Goal: Information Seeking & Learning: Check status

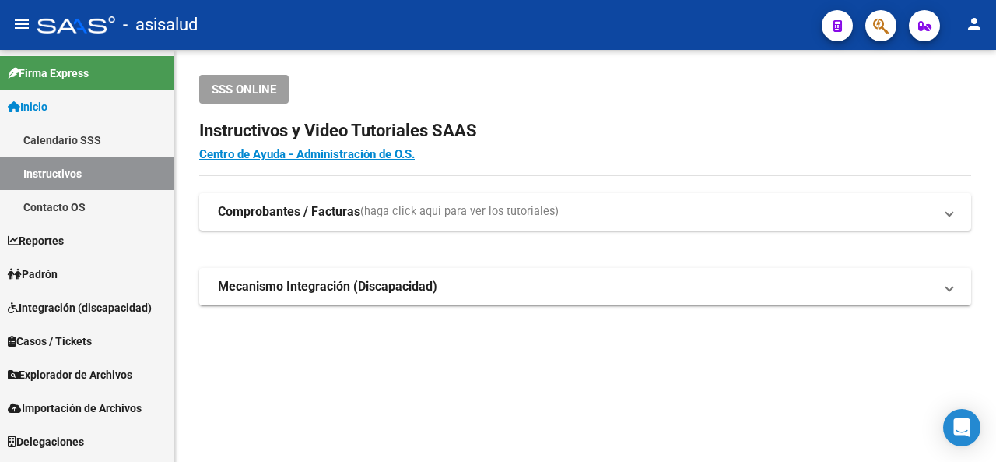
click at [58, 265] on span "Padrón" at bounding box center [33, 273] width 50 height 17
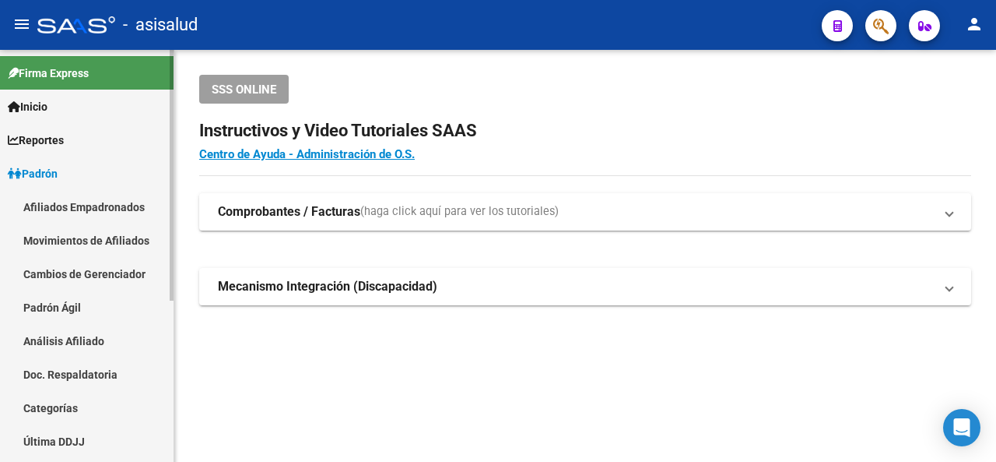
click at [58, 340] on link "Análisis Afiliado" at bounding box center [87, 340] width 174 height 33
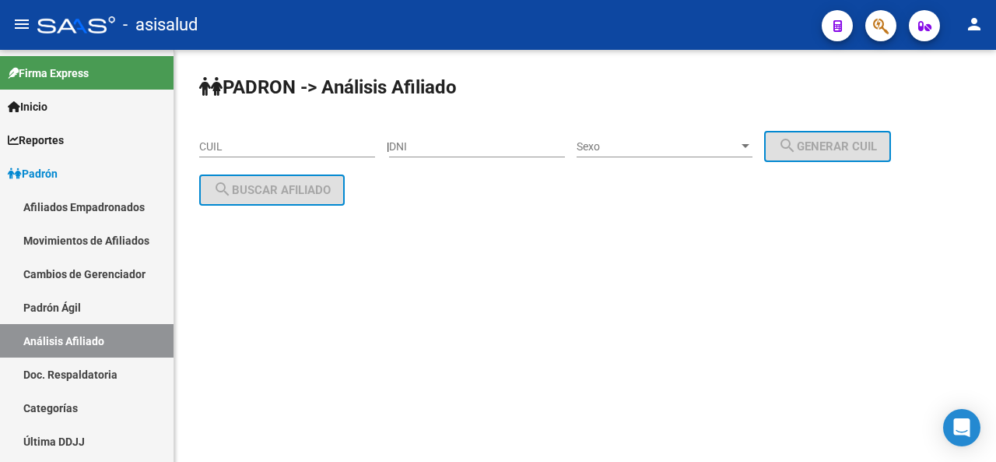
click at [227, 143] on input "CUIL" at bounding box center [287, 146] width 176 height 13
paste input "20-29689744-3"
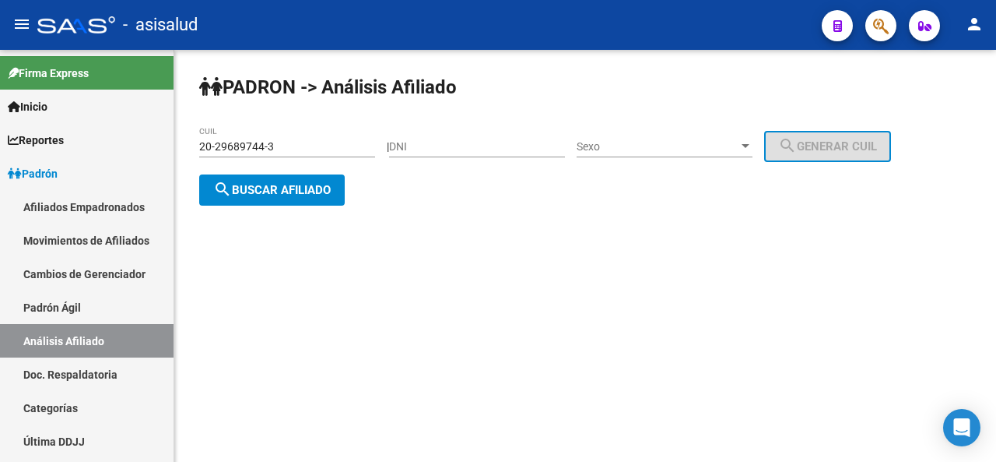
click at [288, 170] on div "PADRON -> Análisis Afiliado 20-29689744-3 CUIL | DNI Sexo Sexo search Generar C…" at bounding box center [585, 153] width 822 height 206
click at [287, 184] on span "search Buscar afiliado" at bounding box center [272, 190] width 118 height 14
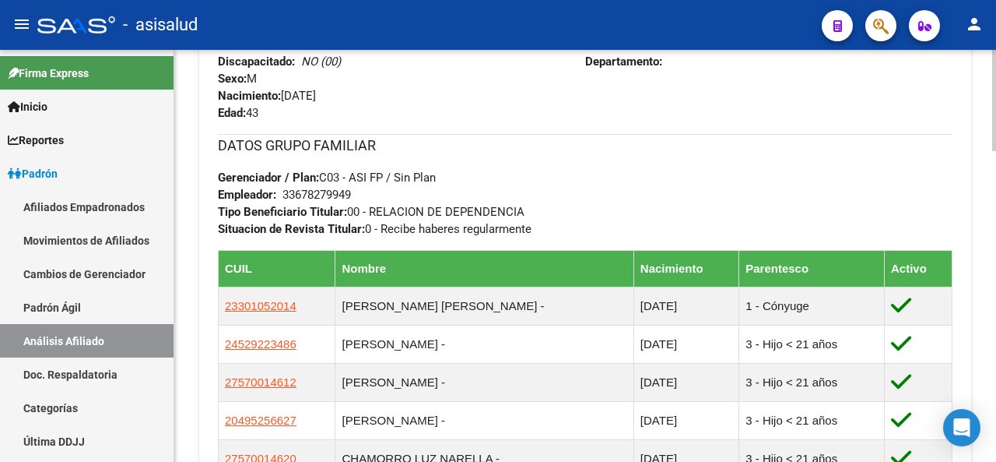
scroll to position [822, 0]
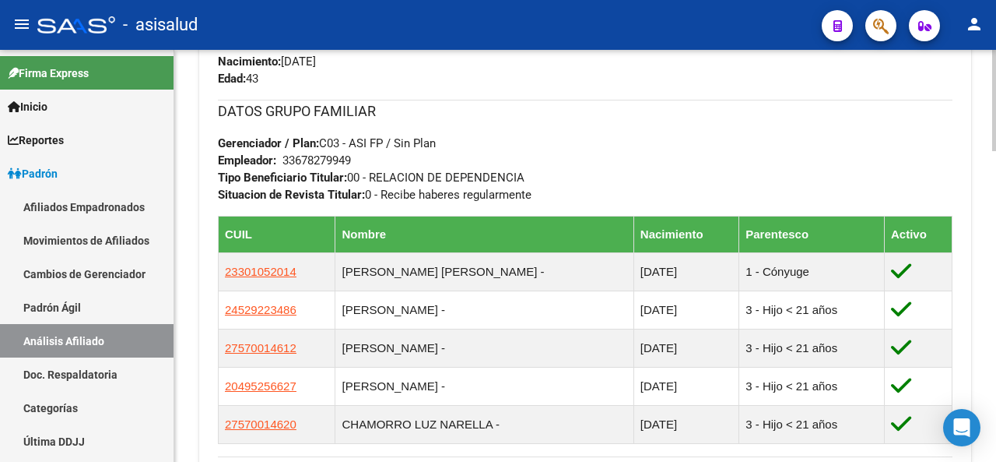
click at [995, 292] on div at bounding box center [994, 299] width 4 height 101
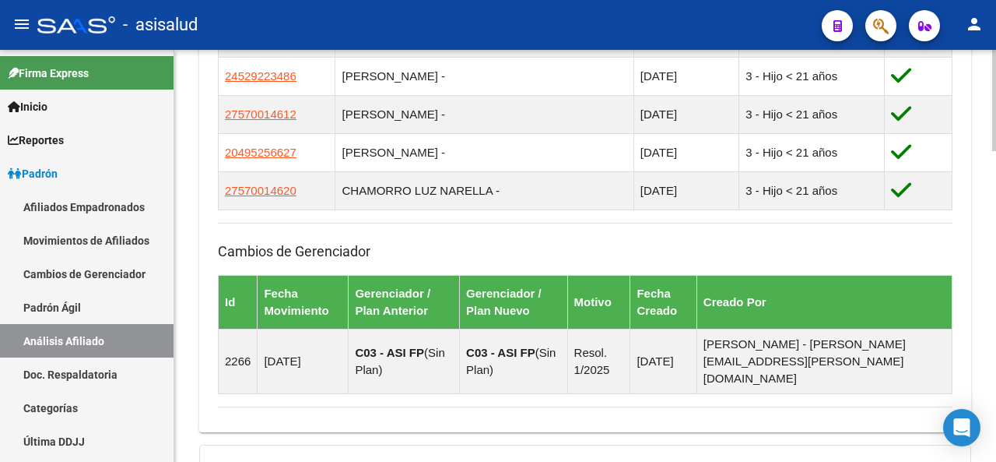
scroll to position [1260, 0]
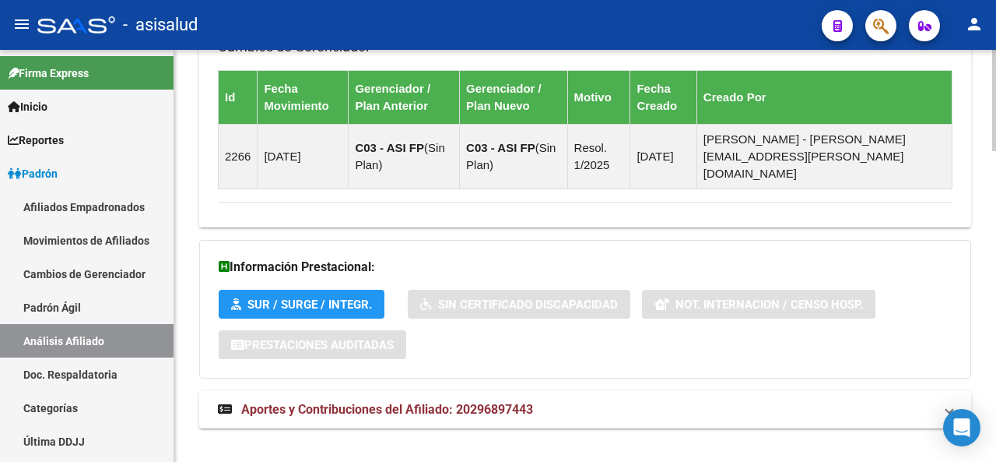
click at [891, 397] on mat-expansion-panel-header "Aportes y Contribuciones del Afiliado: 20296897443" at bounding box center [585, 409] width 772 height 37
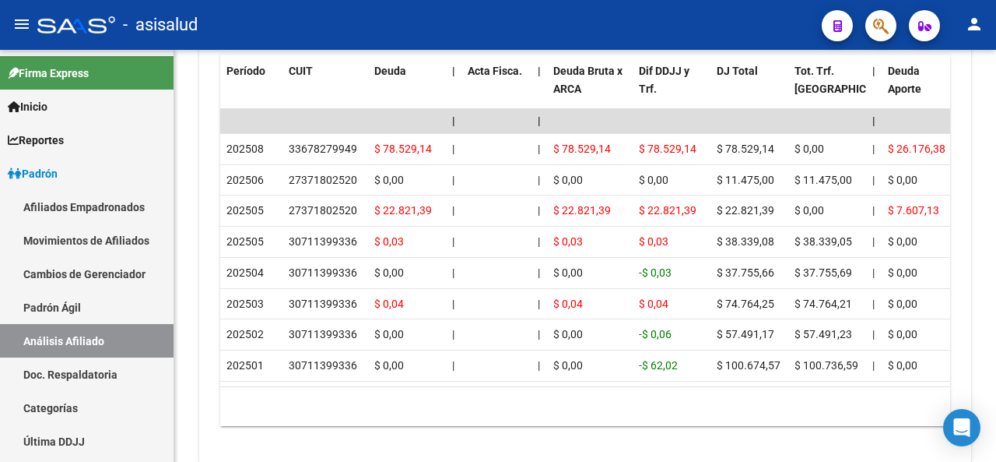
click at [979, 413] on body "menu - asisalud person Firma Express Inicio Calendario SSS Instructivos Contact…" at bounding box center [498, 231] width 996 height 462
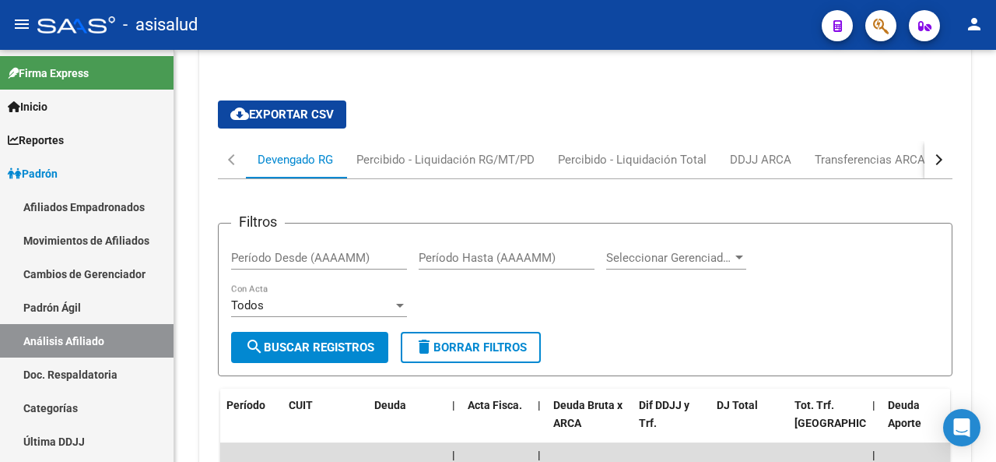
scroll to position [1583, 0]
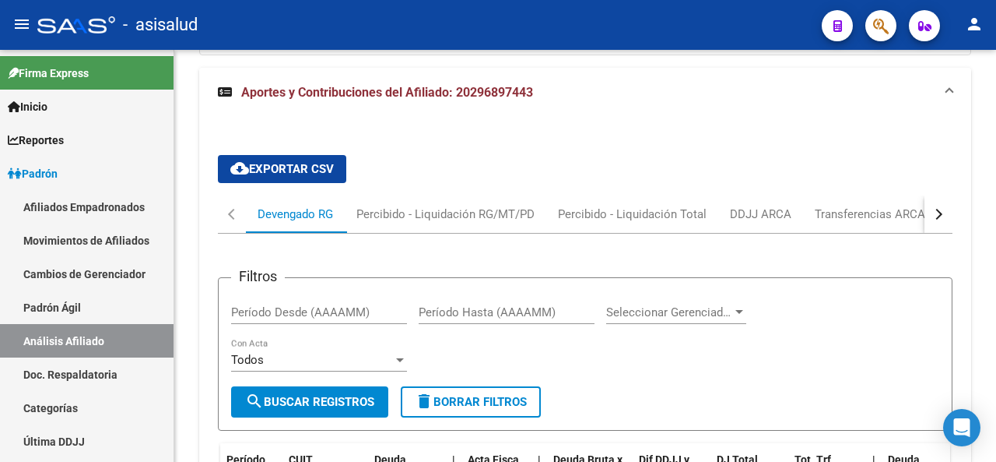
click at [945, 195] on button "button" at bounding box center [939, 213] width 28 height 37
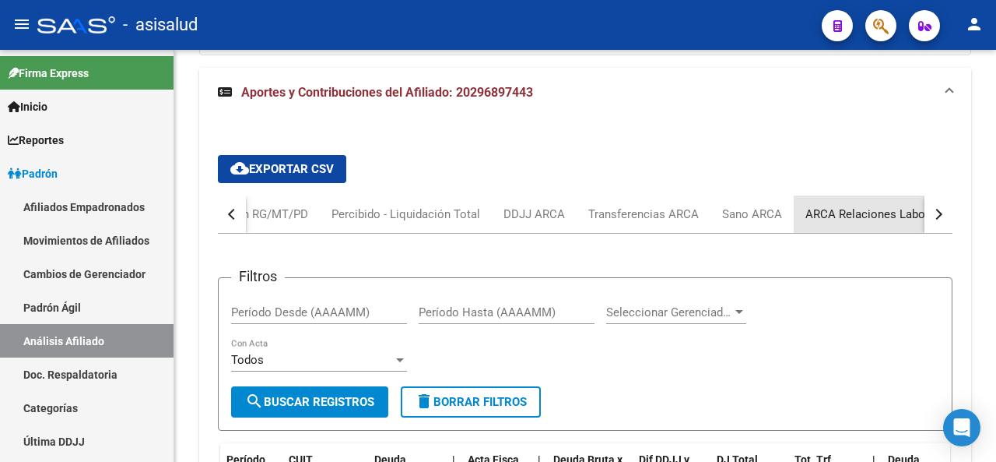
click at [904, 206] on div "ARCA Relaciones Laborales" at bounding box center [879, 214] width 146 height 17
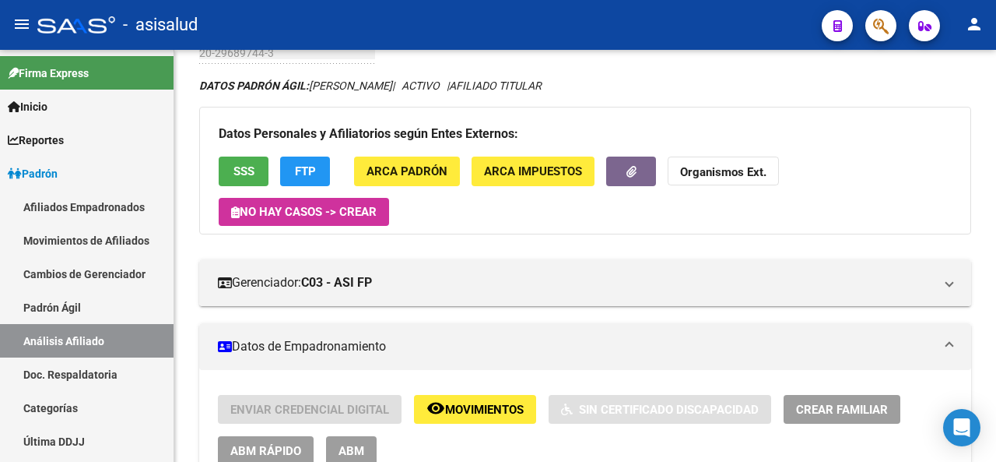
scroll to position [87, 0]
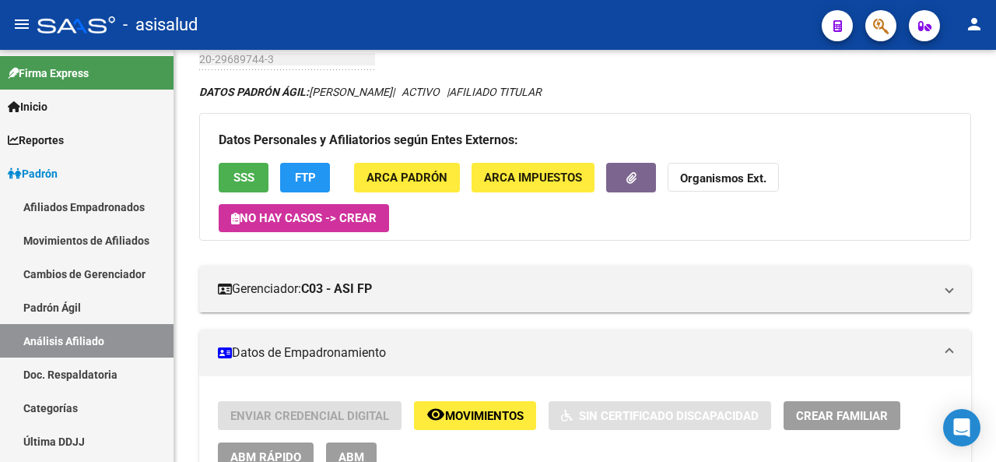
click at [996, 123] on div at bounding box center [994, 104] width 4 height 77
click at [240, 174] on span "SSS" at bounding box center [244, 178] width 21 height 14
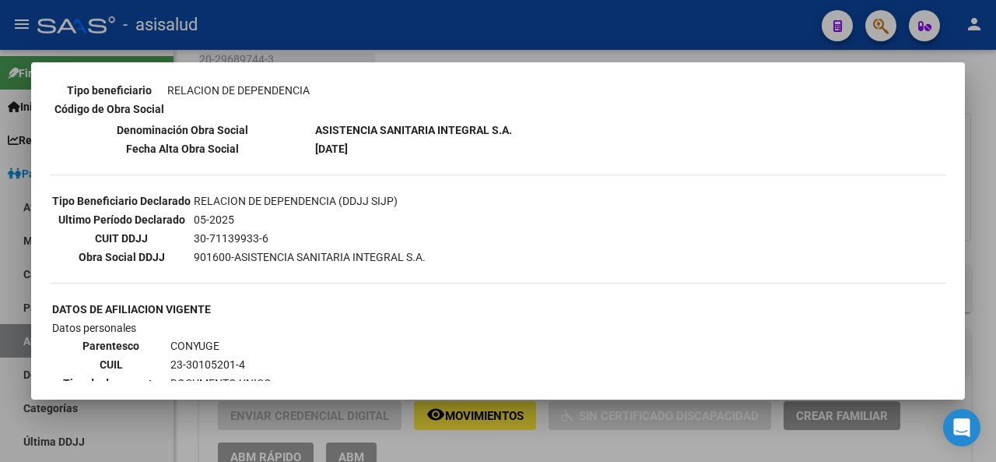
scroll to position [466, 0]
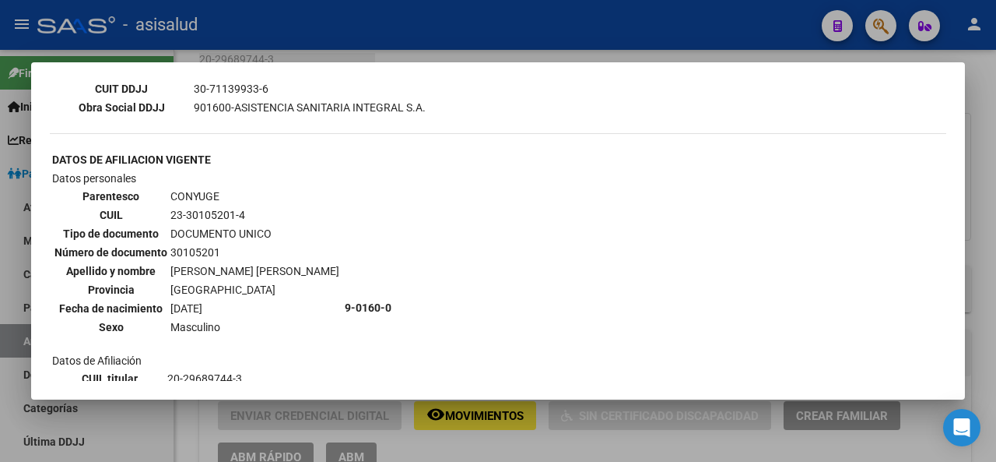
click at [637, 26] on div at bounding box center [498, 231] width 996 height 462
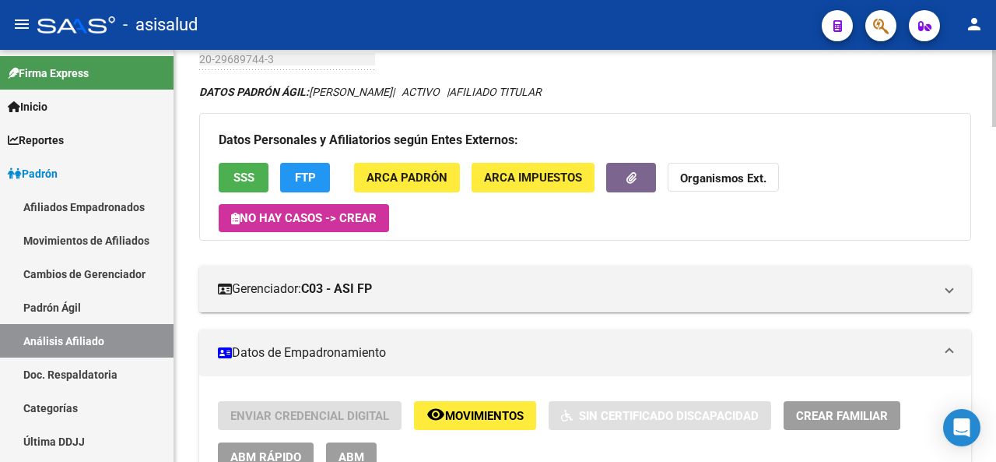
scroll to position [0, 0]
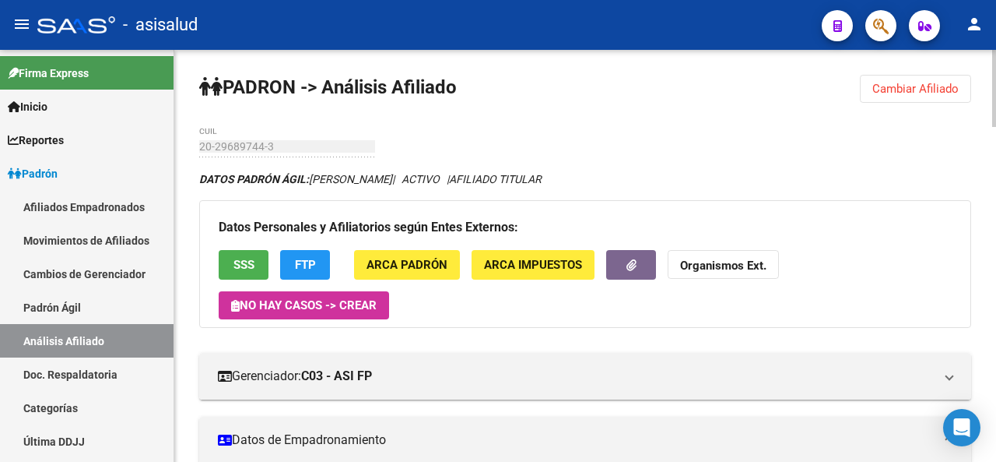
click at [996, 46] on div "menu - asisalud person Firma Express Inicio Calendario SSS Instructivos Contact…" at bounding box center [498, 231] width 996 height 462
click at [943, 94] on span "Cambiar Afiliado" at bounding box center [916, 89] width 86 height 14
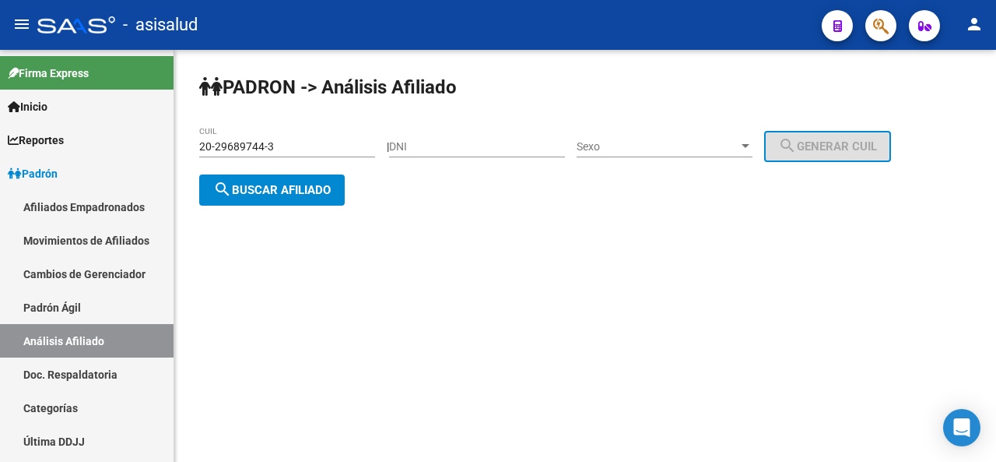
click at [328, 148] on input "20-29689744-3" at bounding box center [287, 146] width 176 height 13
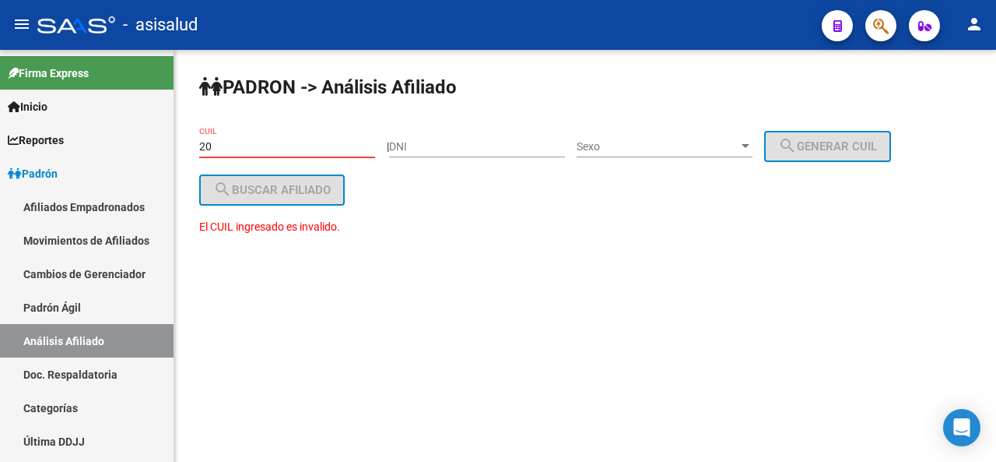
type input "2"
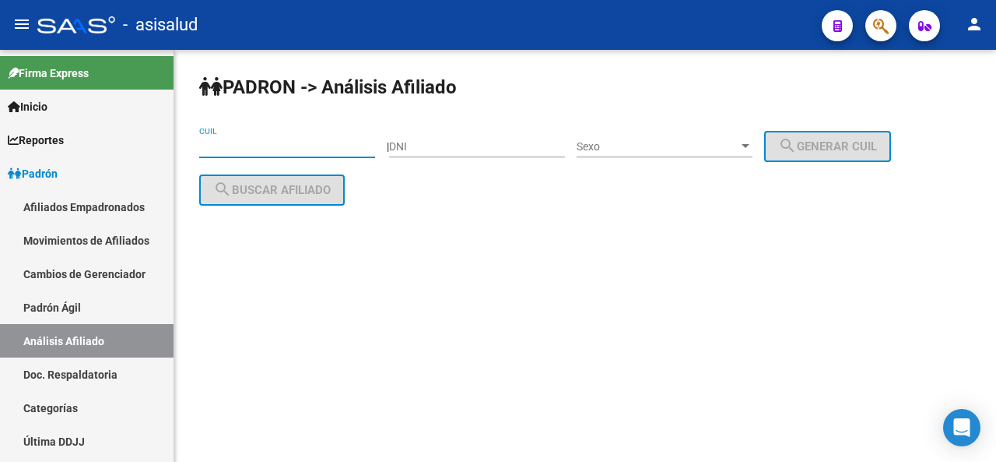
paste input "20-34530860-2"
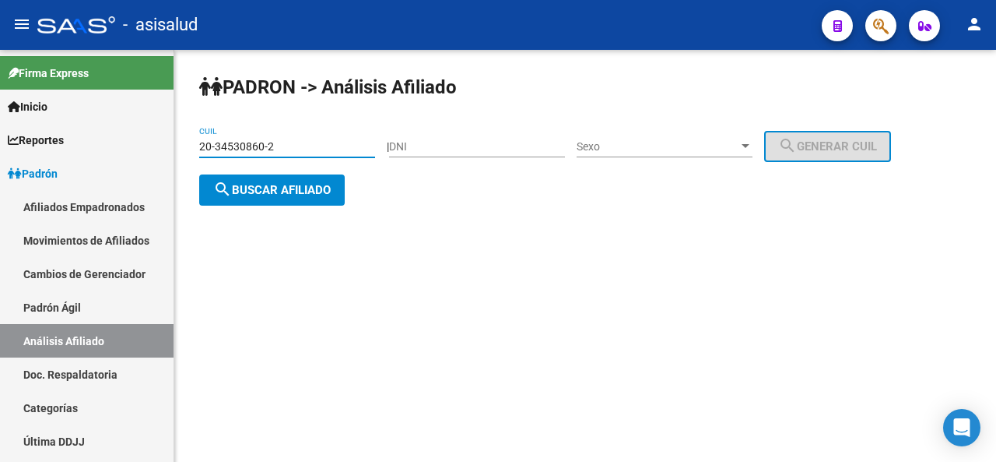
click at [305, 193] on span "search Buscar afiliado" at bounding box center [272, 190] width 118 height 14
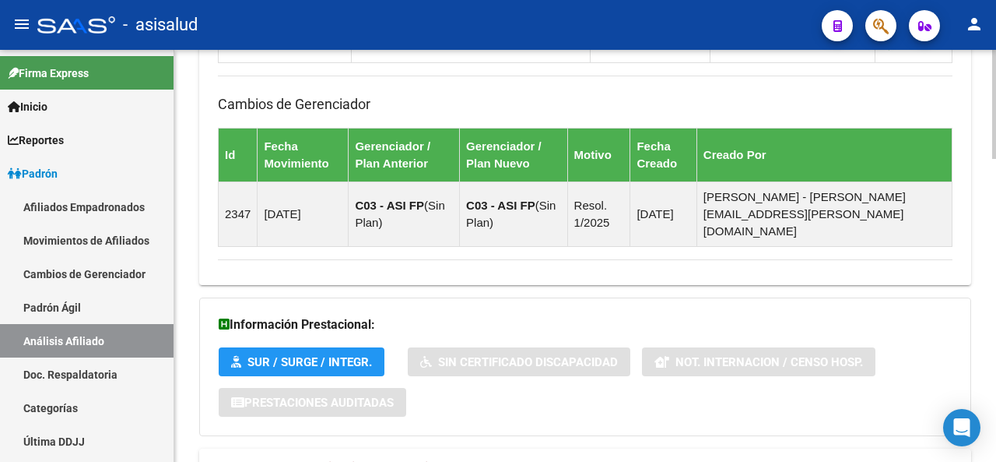
scroll to position [1147, 0]
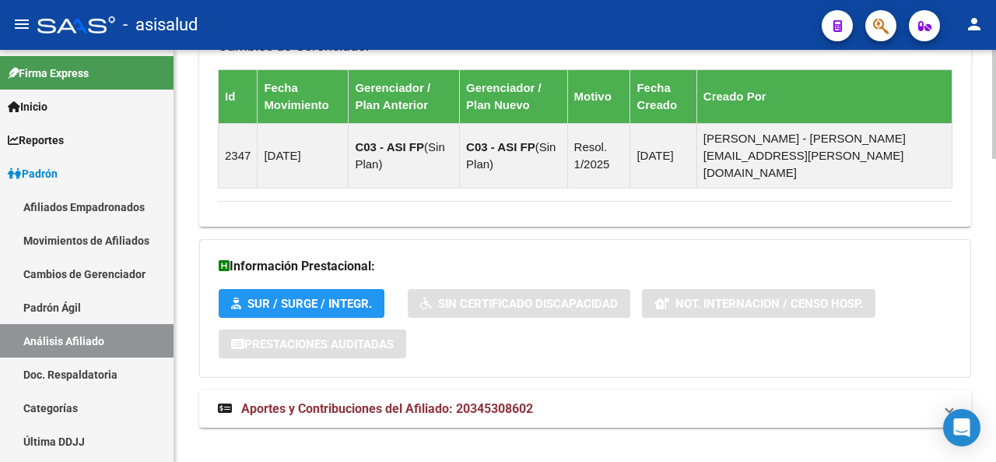
click at [937, 461] on html "menu - asisalud person Firma Express Inicio Calendario SSS Instructivos Contact…" at bounding box center [498, 231] width 996 height 462
click at [862, 406] on mat-expansion-panel-header "Aportes y Contribuciones del Afiliado: 20345308602" at bounding box center [585, 408] width 772 height 37
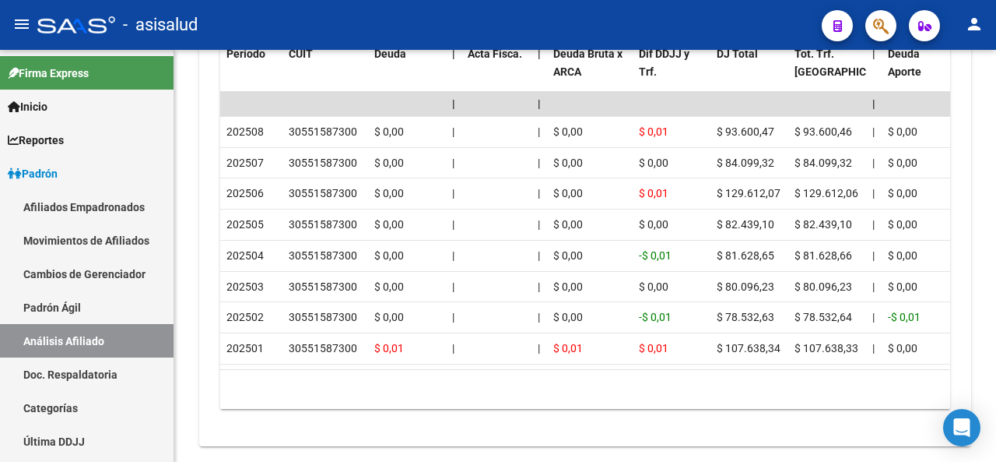
scroll to position [1886, 0]
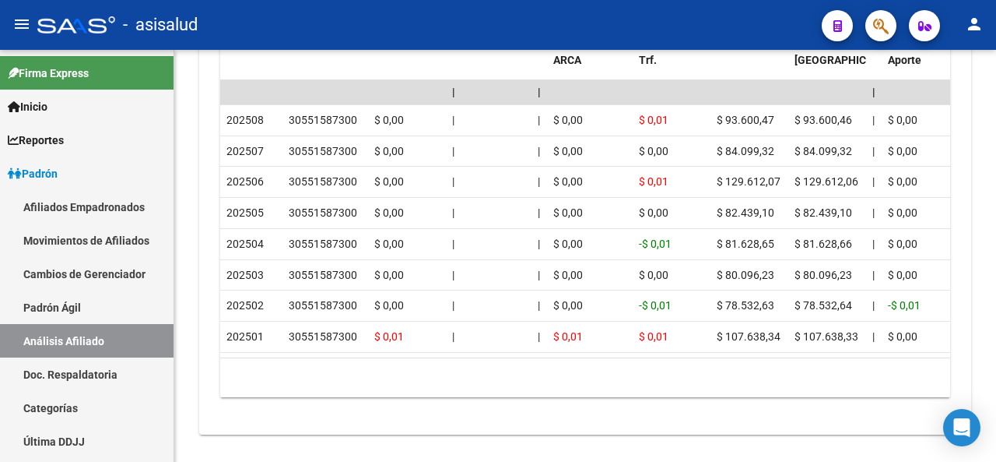
click at [979, 444] on body "menu - asisalud person Firma Express Inicio Calendario SSS Instructivos Contact…" at bounding box center [498, 231] width 996 height 462
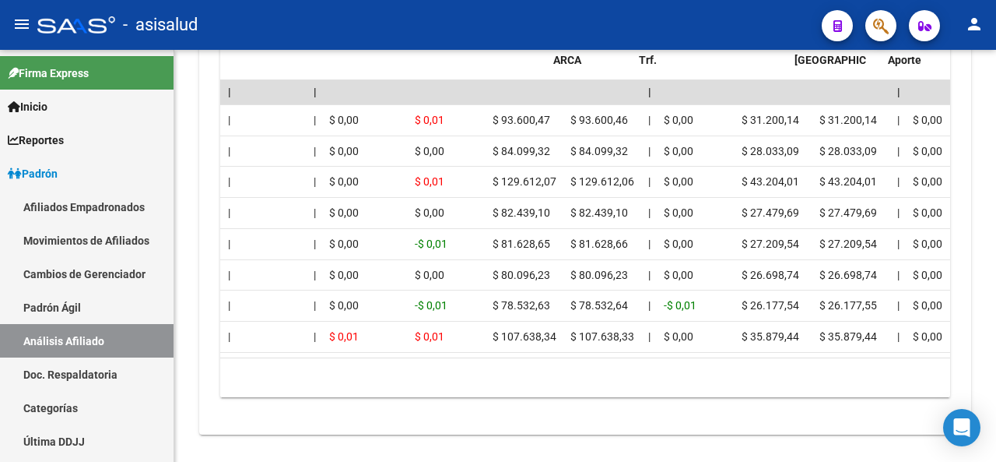
scroll to position [0, 0]
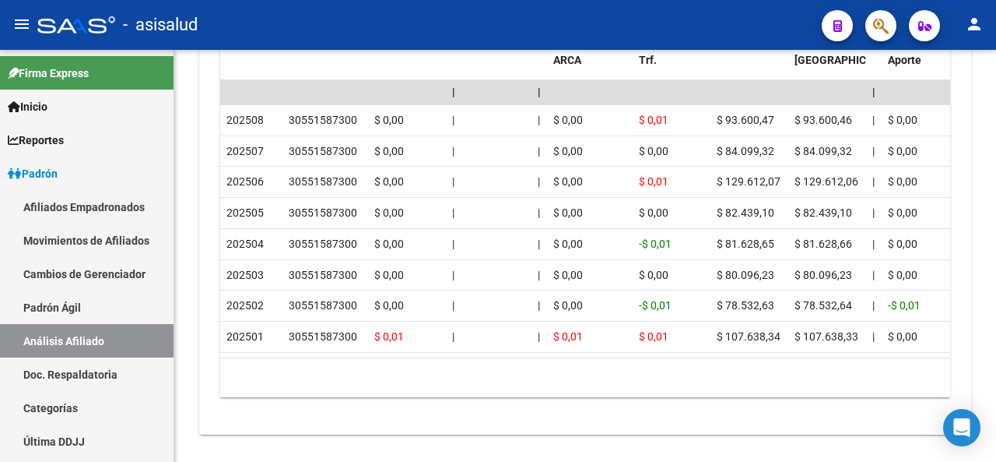
click at [996, 384] on div at bounding box center [994, 420] width 4 height 73
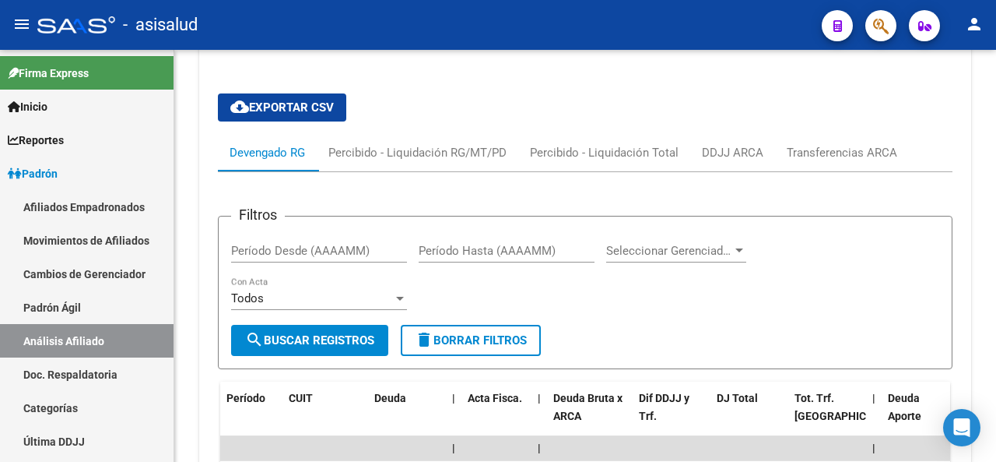
scroll to position [1247, 0]
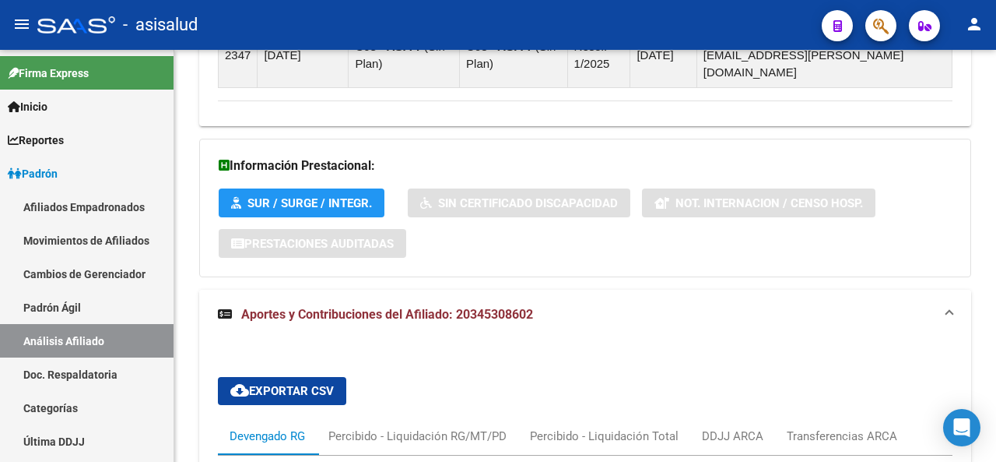
click at [996, 340] on div at bounding box center [994, 307] width 4 height 73
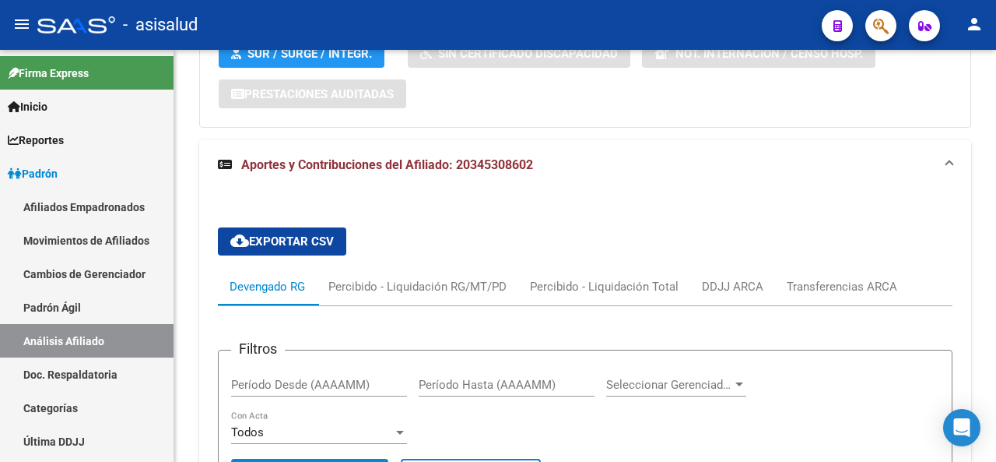
click at [996, 44] on div "menu - asisalud person Firma Express Inicio Calendario SSS Instructivos Contact…" at bounding box center [498, 231] width 996 height 462
click at [996, 297] on div at bounding box center [994, 333] width 4 height 73
click at [996, 196] on div at bounding box center [994, 256] width 4 height 412
click at [996, 122] on div at bounding box center [994, 256] width 4 height 412
click at [996, 297] on div at bounding box center [994, 333] width 4 height 73
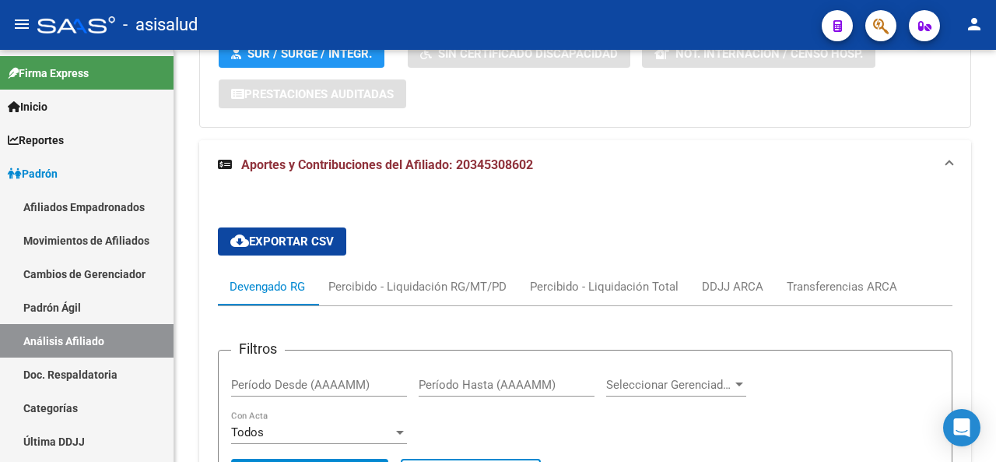
click at [996, 297] on div at bounding box center [994, 333] width 4 height 73
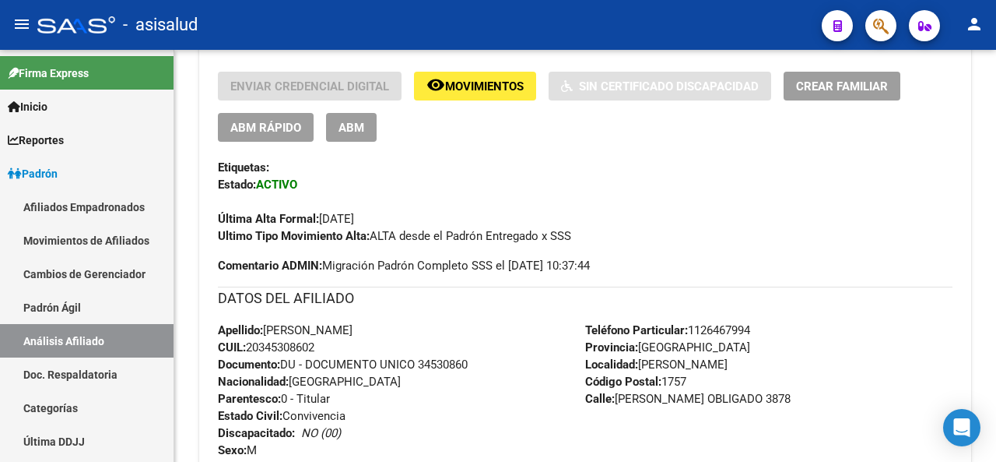
scroll to position [416, 0]
click at [996, 124] on div at bounding box center [994, 160] width 4 height 73
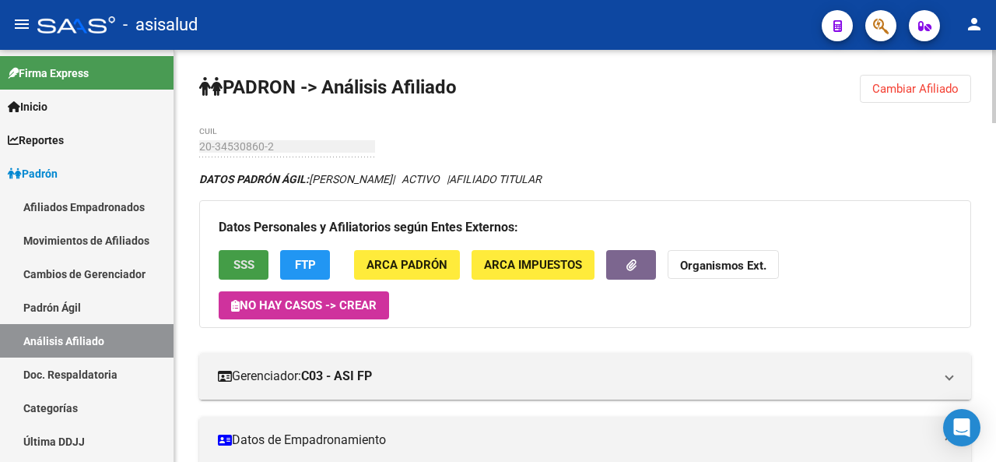
click at [246, 265] on span "SSS" at bounding box center [244, 265] width 21 height 14
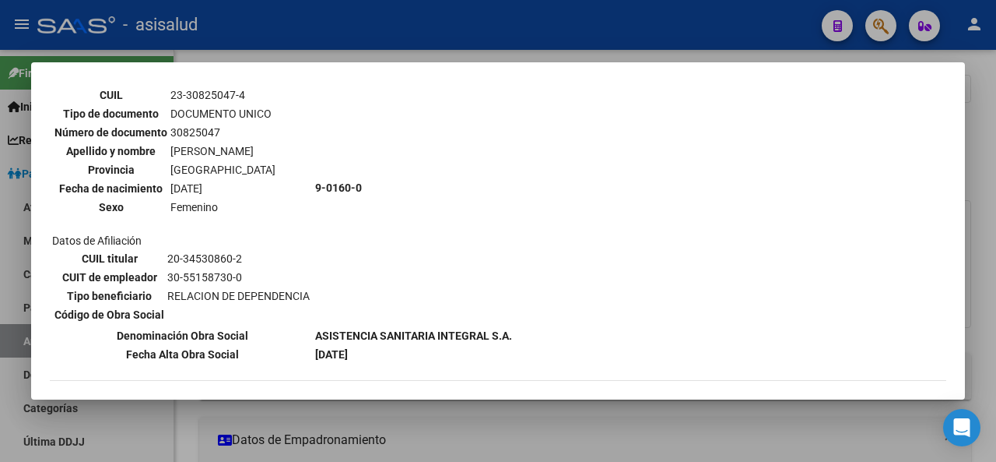
scroll to position [585, 0]
click at [996, 244] on div at bounding box center [498, 231] width 996 height 462
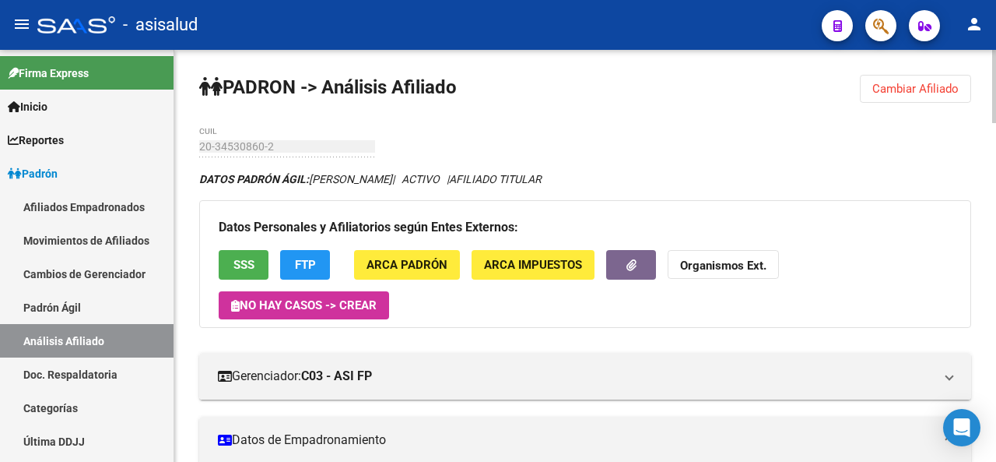
click at [996, 100] on div at bounding box center [994, 86] width 4 height 73
click at [925, 83] on span "Cambiar Afiliado" at bounding box center [916, 89] width 86 height 14
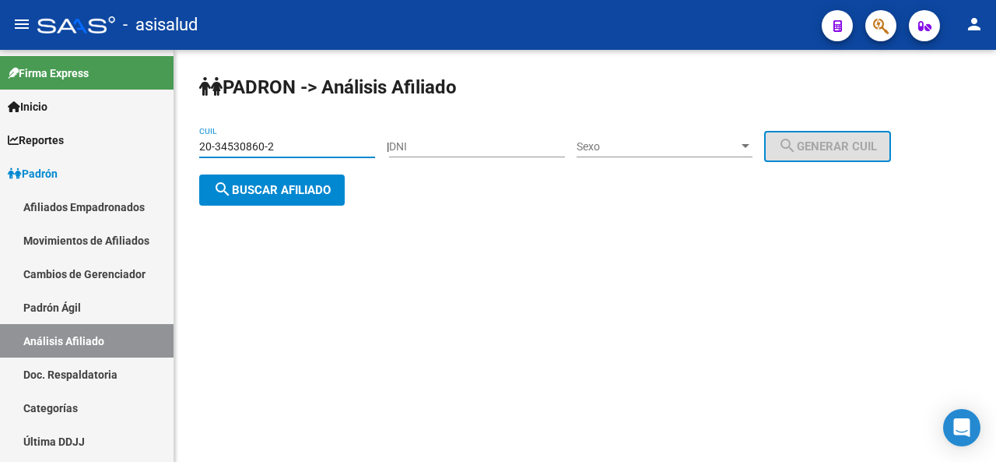
click at [327, 152] on input "20-34530860-2" at bounding box center [287, 146] width 176 height 13
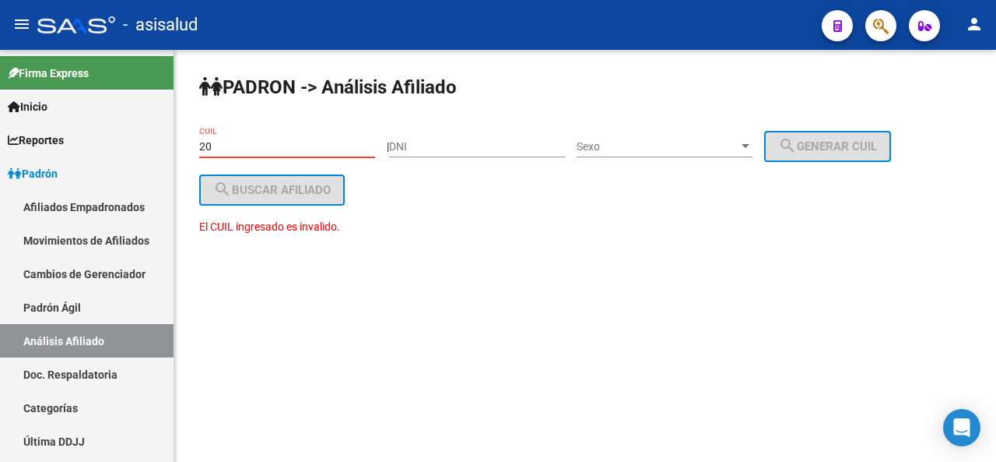
type input "2"
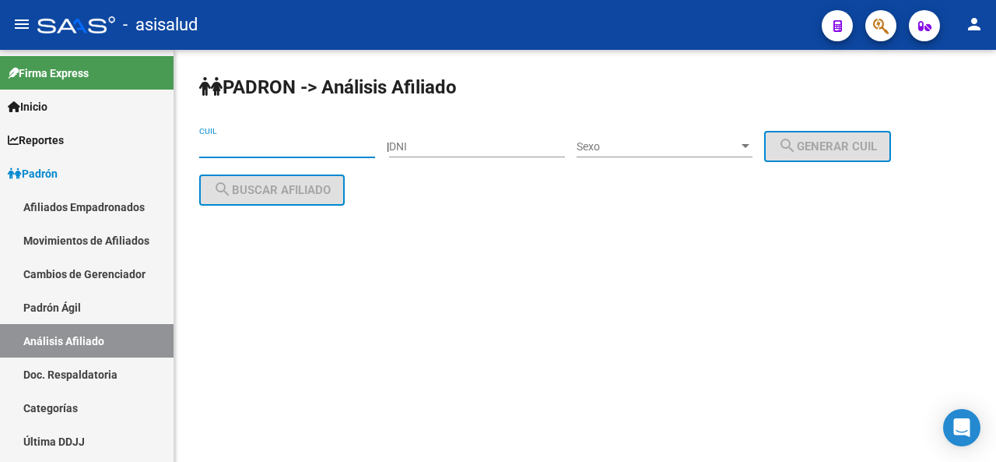
paste input "20-30794640-9"
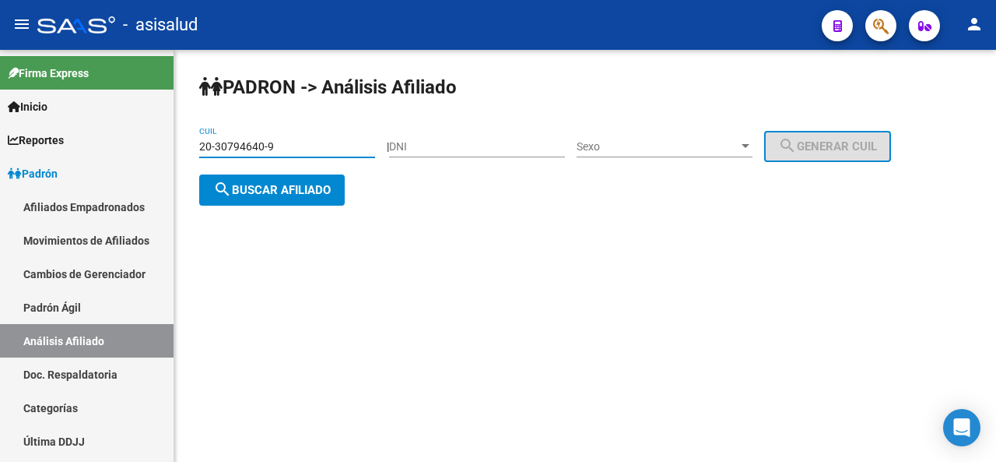
type input "20-30794640-9"
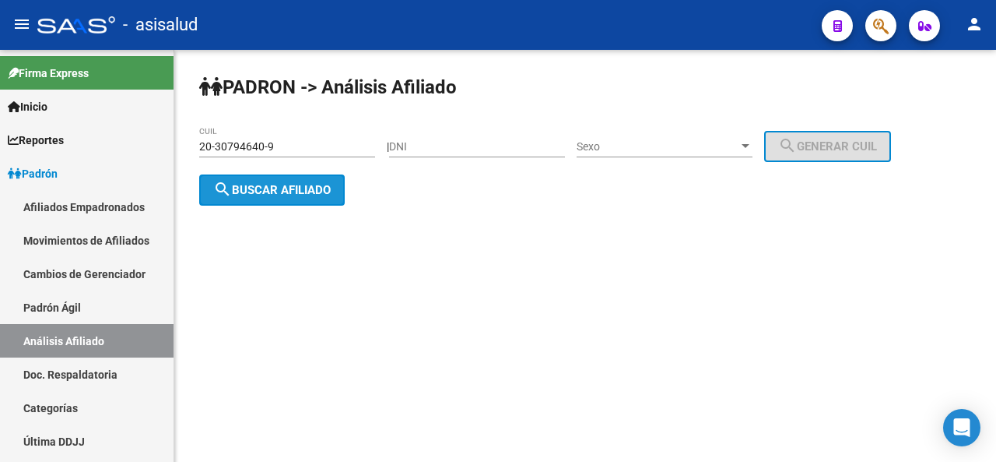
click at [313, 198] on button "search Buscar afiliado" at bounding box center [272, 189] width 146 height 31
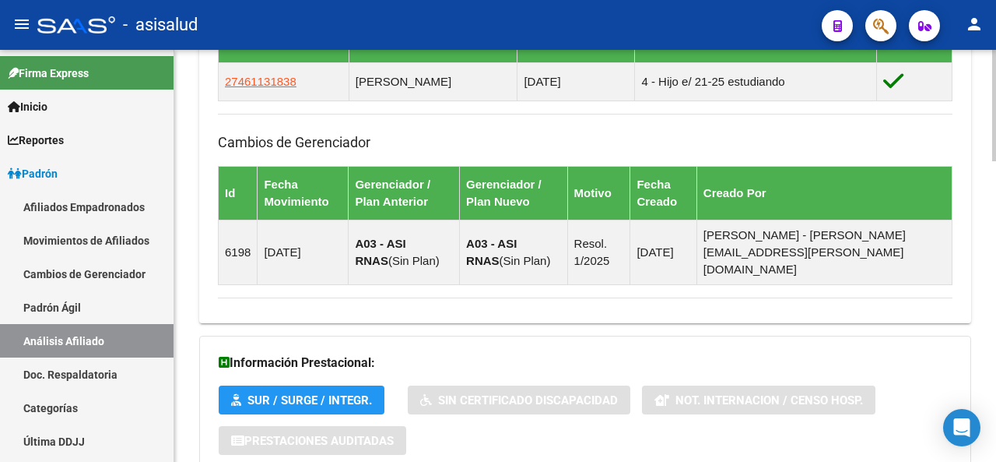
scroll to position [1108, 0]
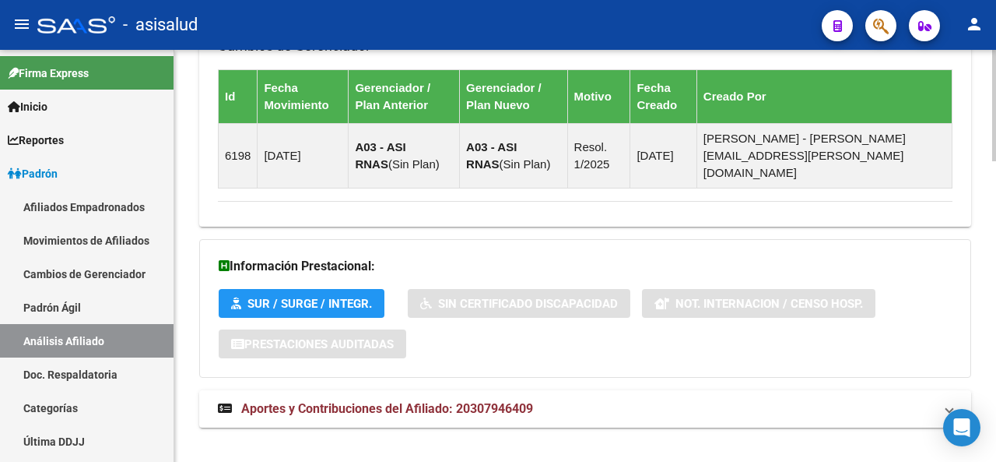
click at [989, 461] on html "menu - asisalud person Firma Express Inicio Calendario SSS Instructivos Contact…" at bounding box center [498, 231] width 996 height 462
click at [729, 400] on mat-panel-title "Aportes y Contribuciones del Afiliado: 20307946409" at bounding box center [576, 408] width 716 height 17
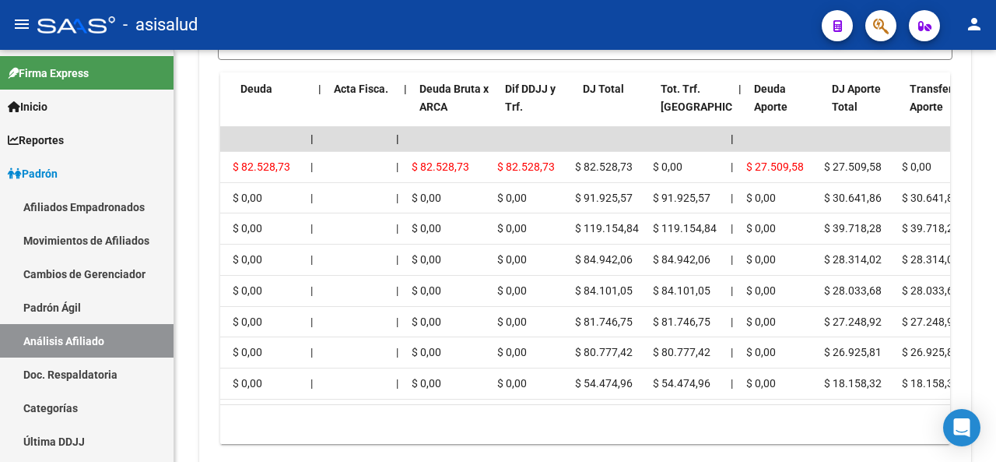
scroll to position [0, 134]
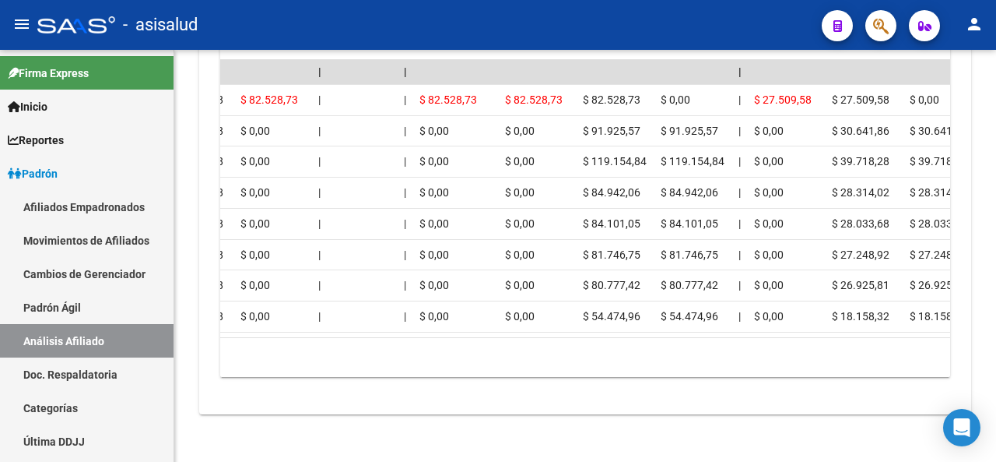
click at [996, 454] on div at bounding box center [994, 256] width 4 height 412
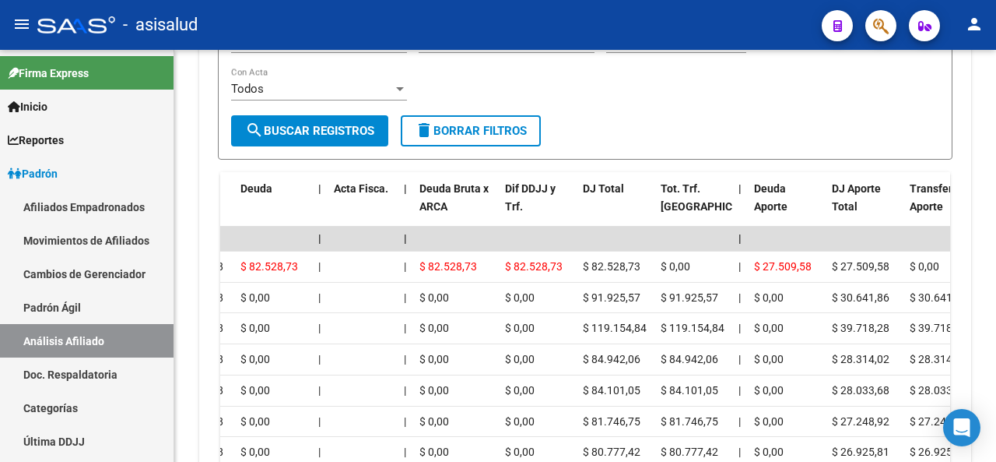
click at [996, 381] on div at bounding box center [994, 393] width 4 height 74
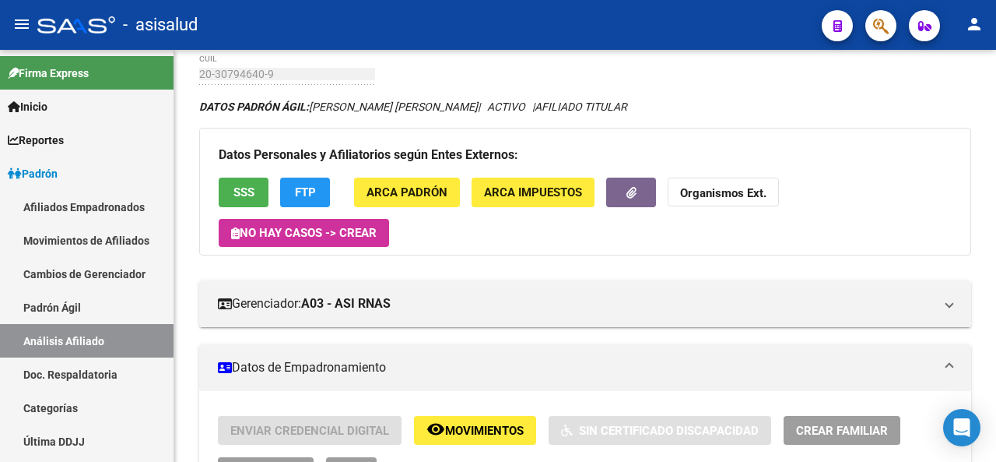
scroll to position [0, 0]
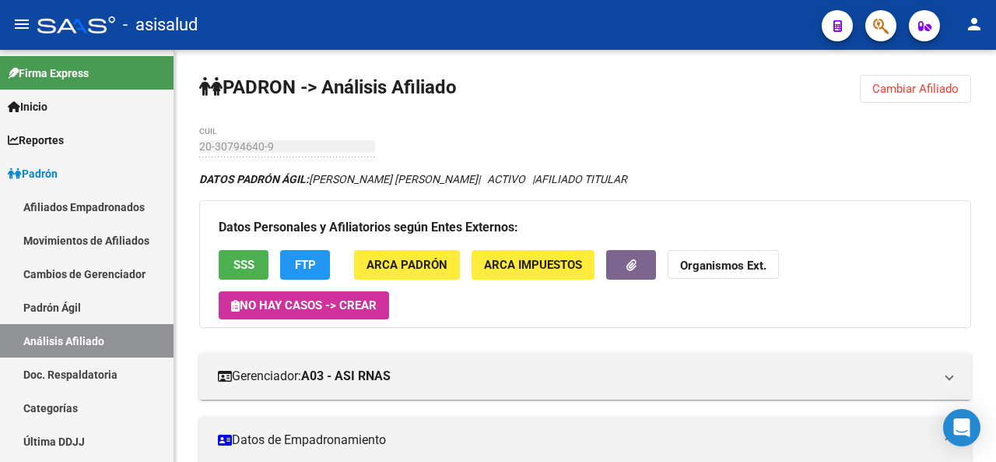
click at [996, 53] on div at bounding box center [994, 87] width 4 height 75
click at [241, 258] on span "SSS" at bounding box center [244, 265] width 21 height 14
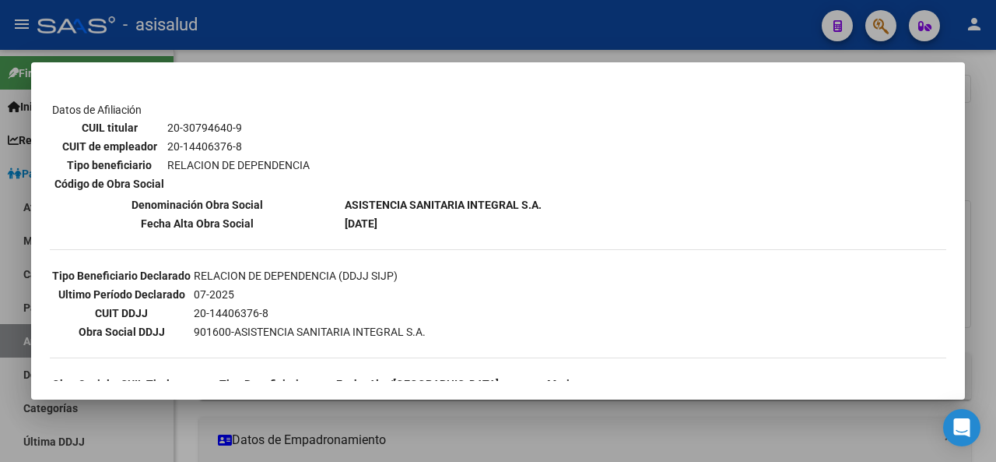
scroll to position [243, 0]
click at [943, 233] on mat-dialog-content "--ACTIVO en Obra Social según consulta SSS-- DATOS DE AFILIACION VIGENTE Datos …" at bounding box center [498, 231] width 934 height 300
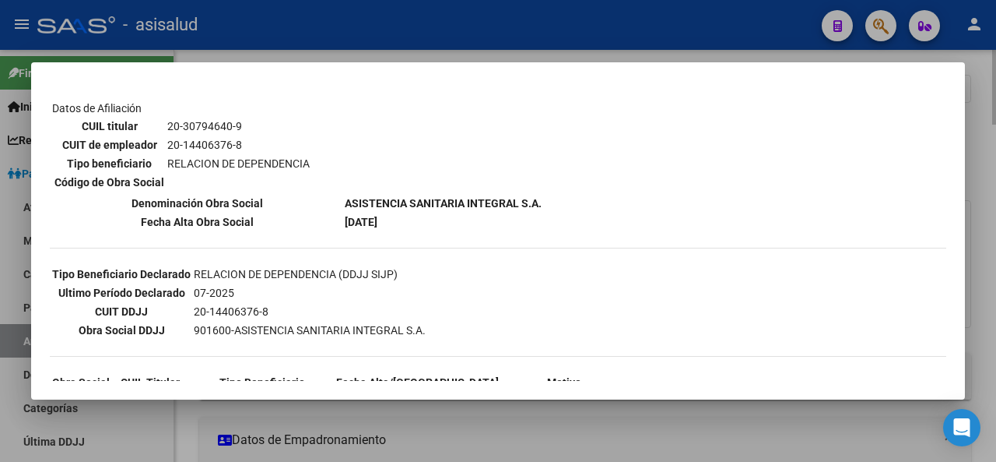
click at [992, 209] on div at bounding box center [498, 231] width 996 height 462
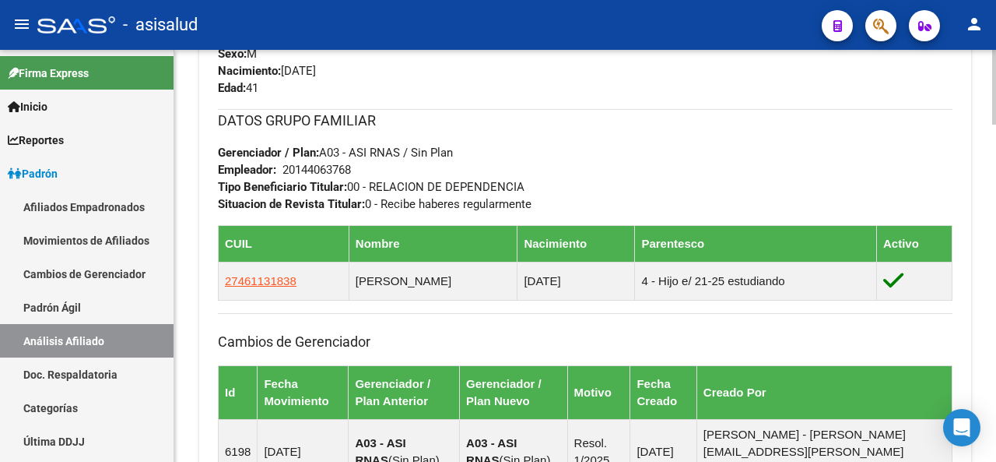
scroll to position [816, 0]
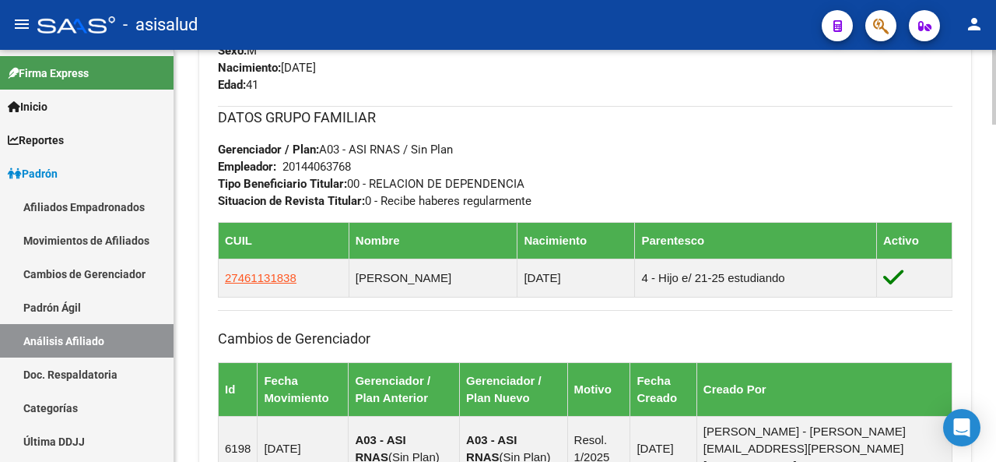
click at [996, 244] on div at bounding box center [994, 234] width 4 height 74
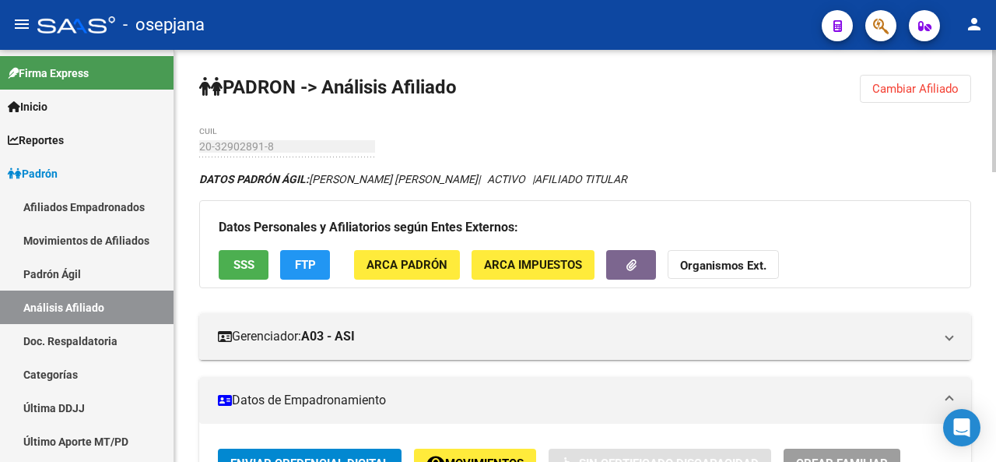
click at [940, 77] on button "Cambiar Afiliado" at bounding box center [915, 89] width 111 height 28
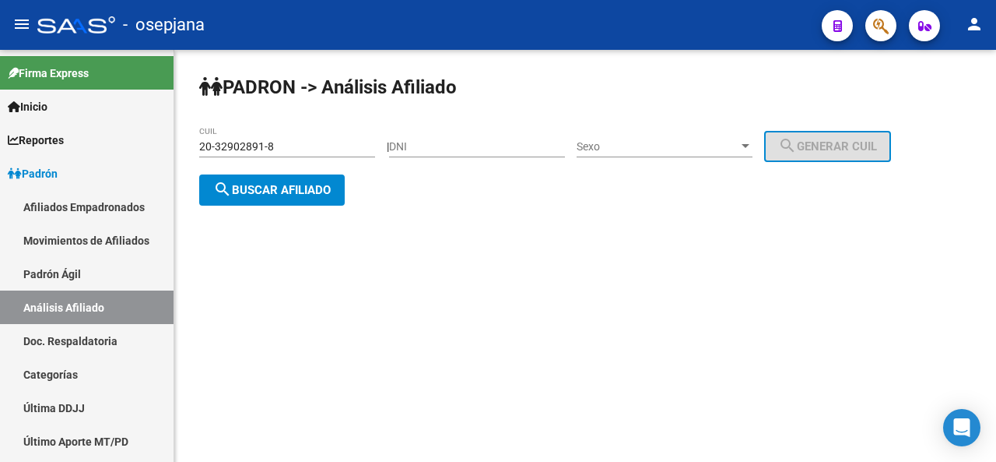
click at [302, 136] on div "20-32902891-8 CUIL" at bounding box center [287, 141] width 176 height 31
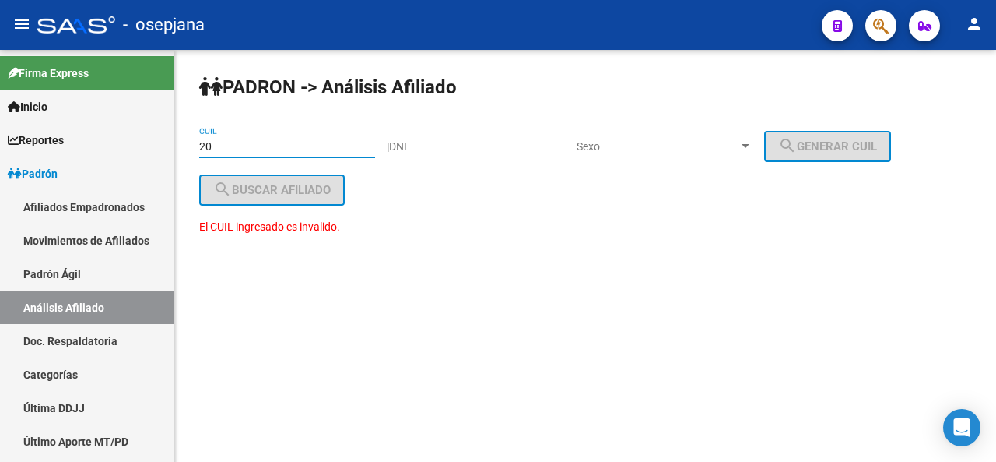
type input "2"
paste input "20-22809867-2"
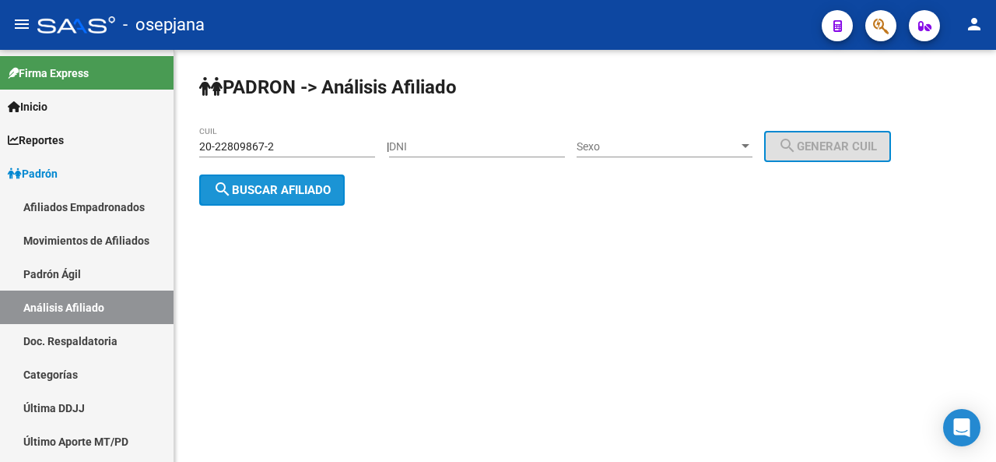
click at [297, 196] on button "search Buscar afiliado" at bounding box center [272, 189] width 146 height 31
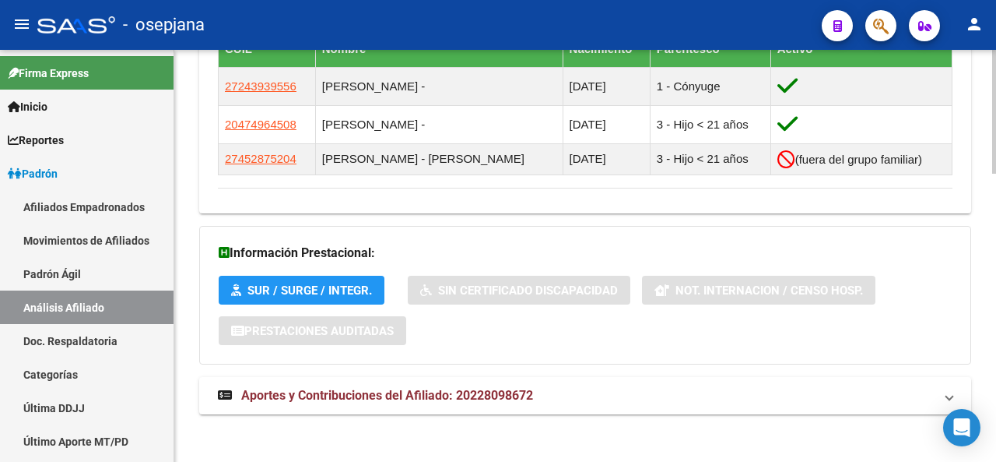
scroll to position [955, 0]
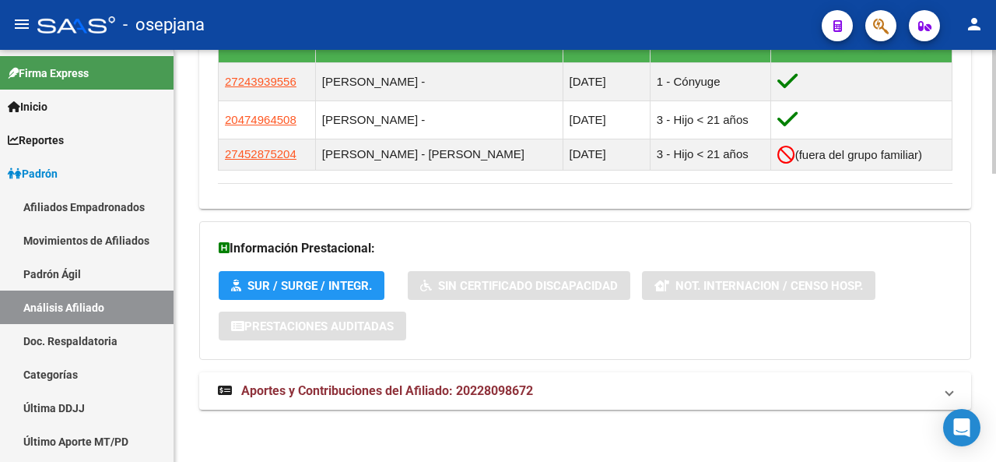
click at [909, 401] on mat-expansion-panel-header "Aportes y Contribuciones del Afiliado: 20228098672" at bounding box center [585, 390] width 772 height 37
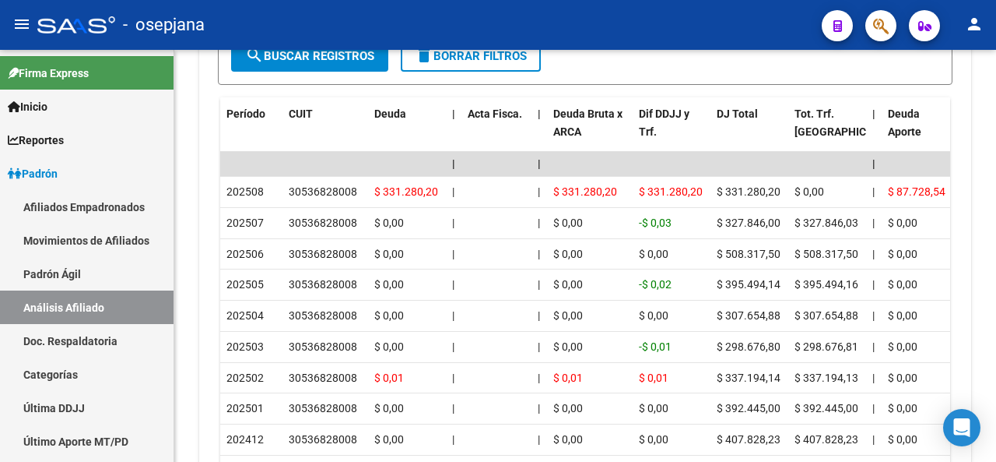
scroll to position [1614, 0]
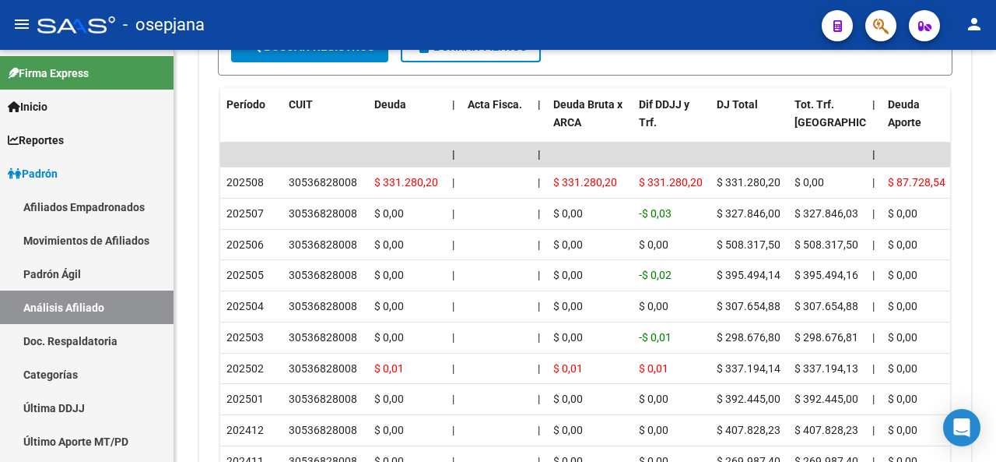
click at [991, 461] on html "menu - osepjana person Firma Express Inicio Calendario SSS Instructivos Contact…" at bounding box center [498, 231] width 996 height 462
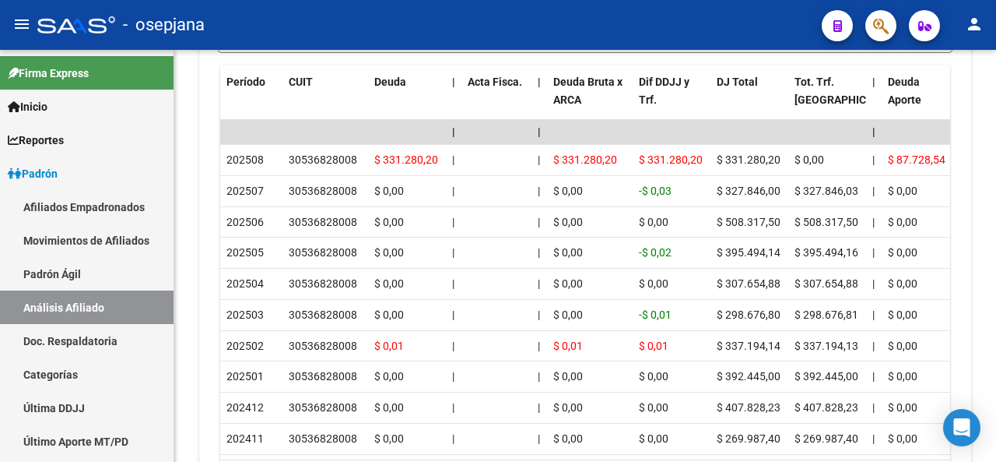
scroll to position [1709, 0]
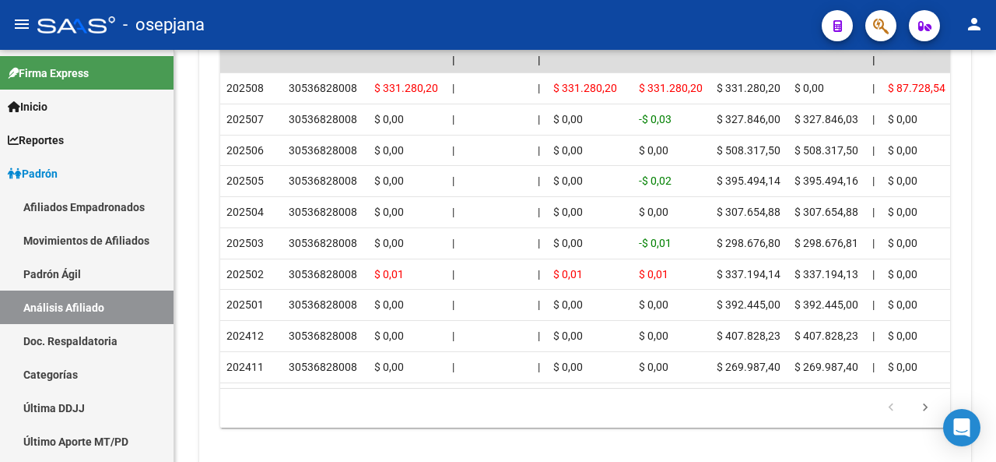
click at [996, 400] on div at bounding box center [994, 412] width 4 height 77
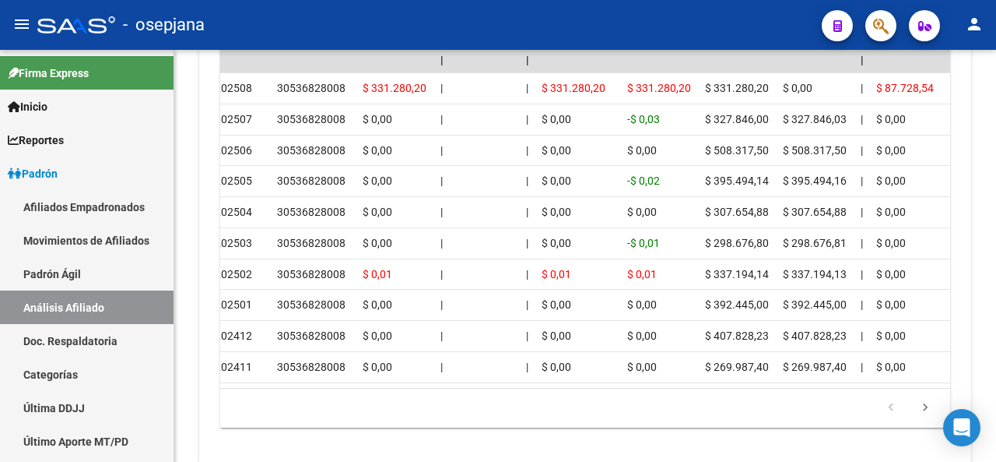
scroll to position [0, 0]
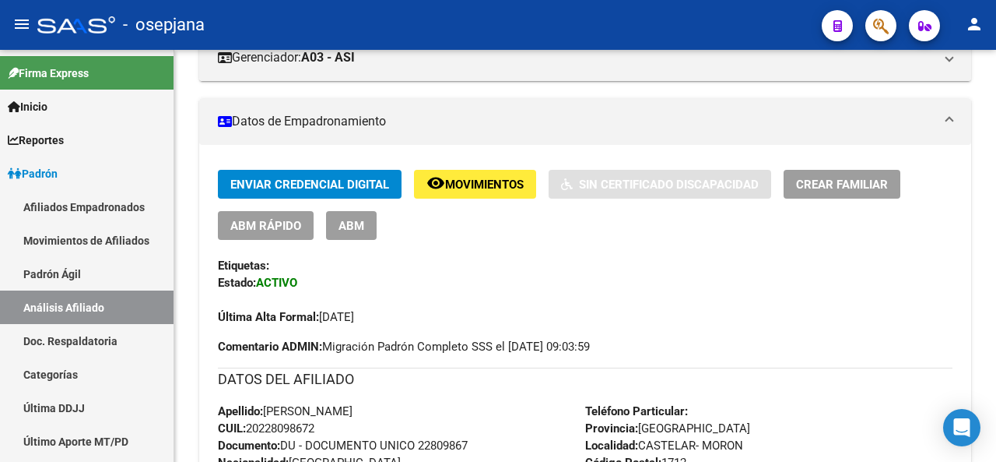
click at [996, 135] on div at bounding box center [994, 141] width 4 height 77
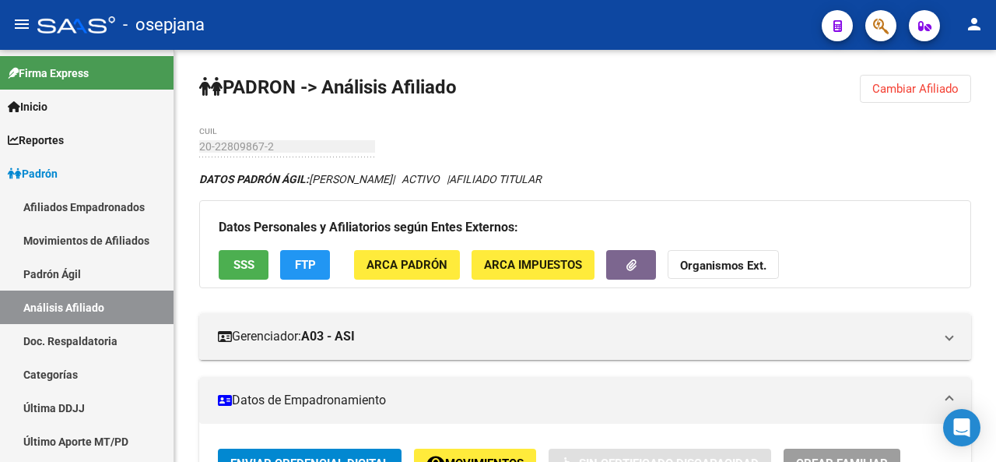
click at [996, 82] on div at bounding box center [994, 88] width 4 height 77
click at [230, 259] on button "SSS" at bounding box center [244, 264] width 50 height 29
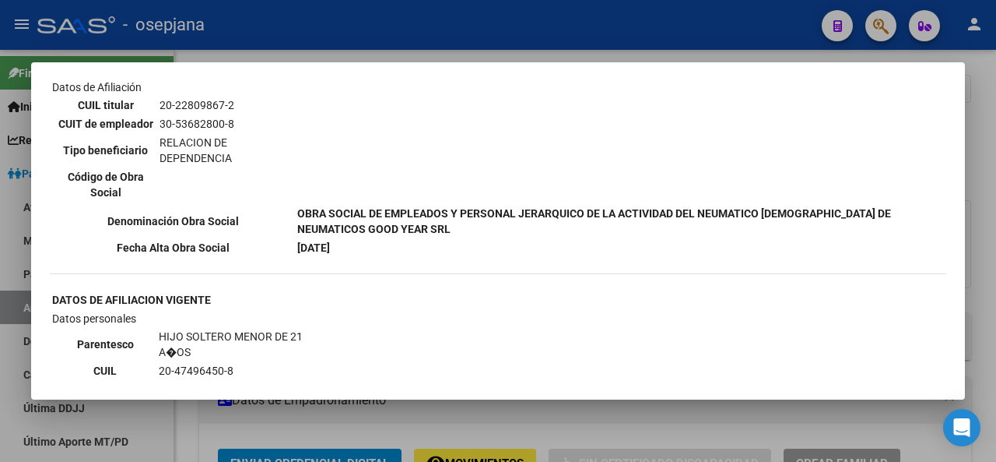
scroll to position [884, 0]
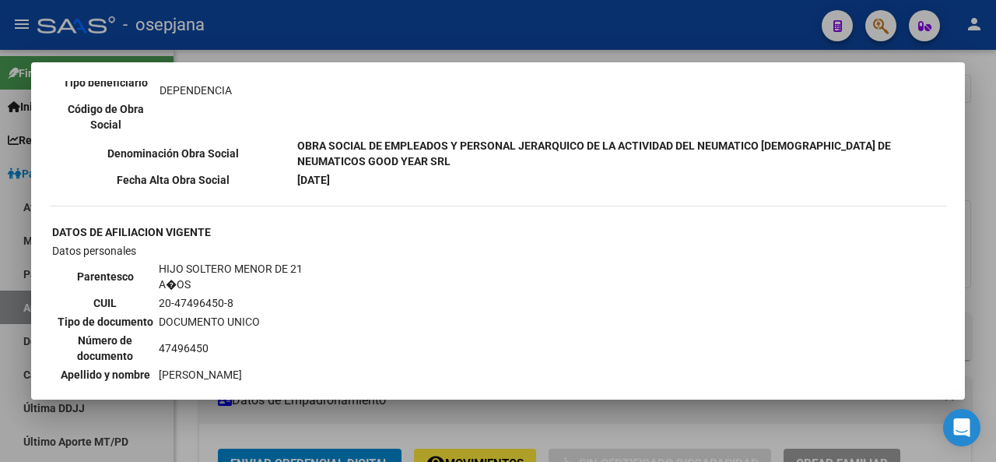
click at [996, 198] on div at bounding box center [498, 231] width 996 height 462
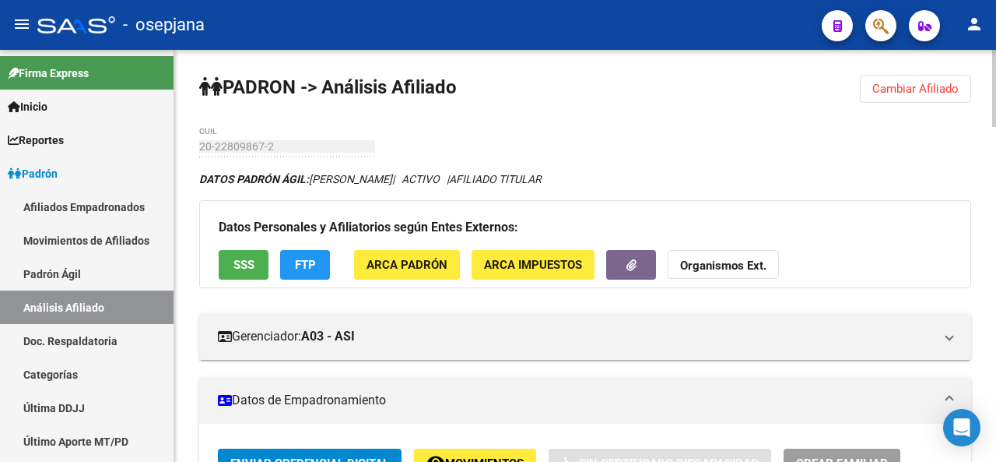
click at [288, 256] on button "FTP" at bounding box center [305, 264] width 50 height 29
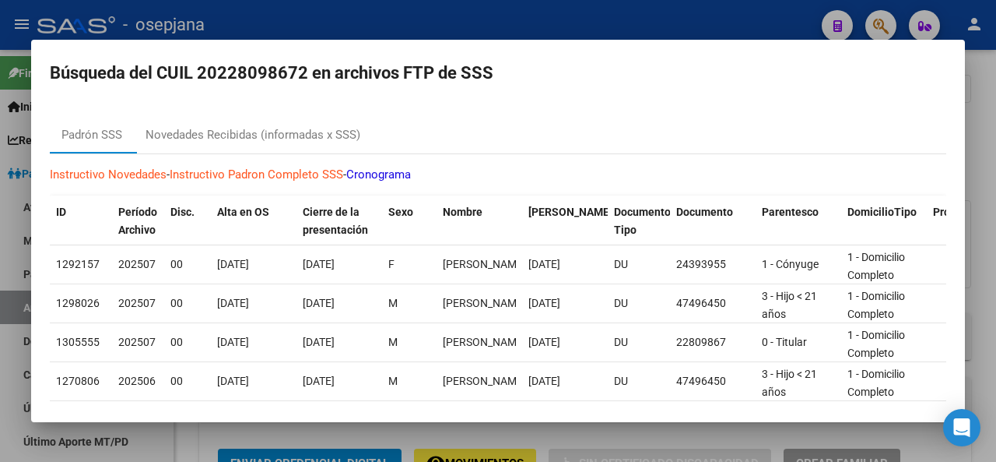
click at [996, 156] on div at bounding box center [498, 231] width 996 height 462
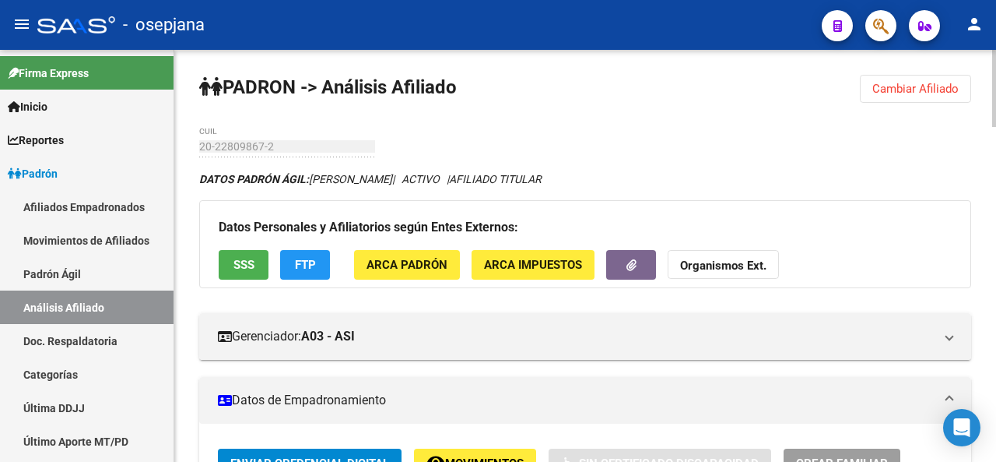
click at [904, 82] on span "Cambiar Afiliado" at bounding box center [916, 89] width 86 height 14
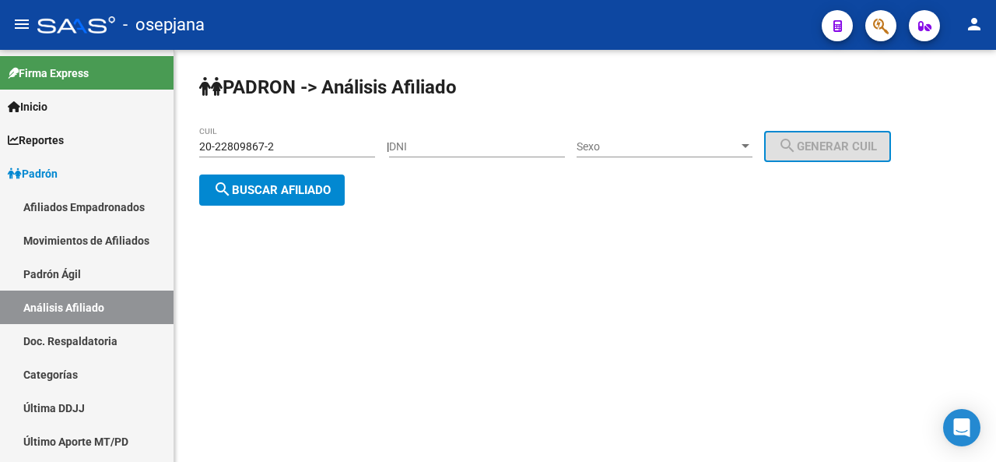
click at [303, 149] on input "20-22809867-2" at bounding box center [287, 146] width 176 height 13
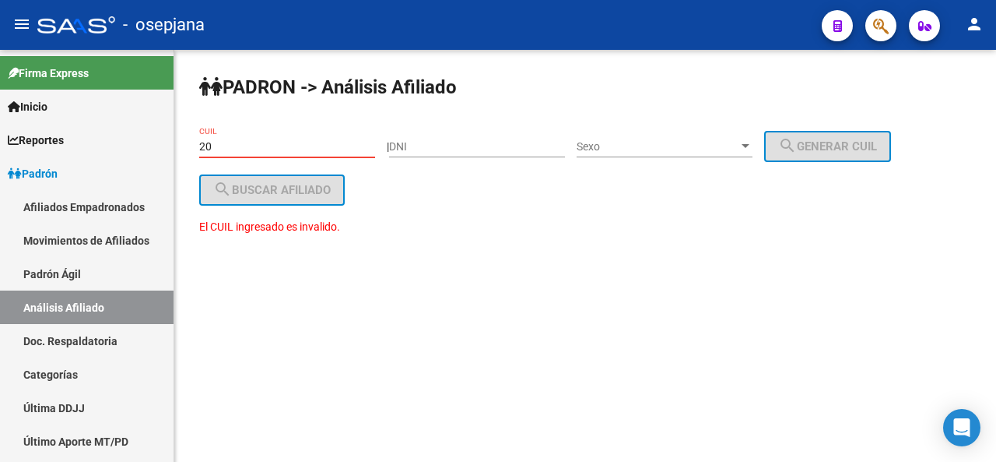
type input "2"
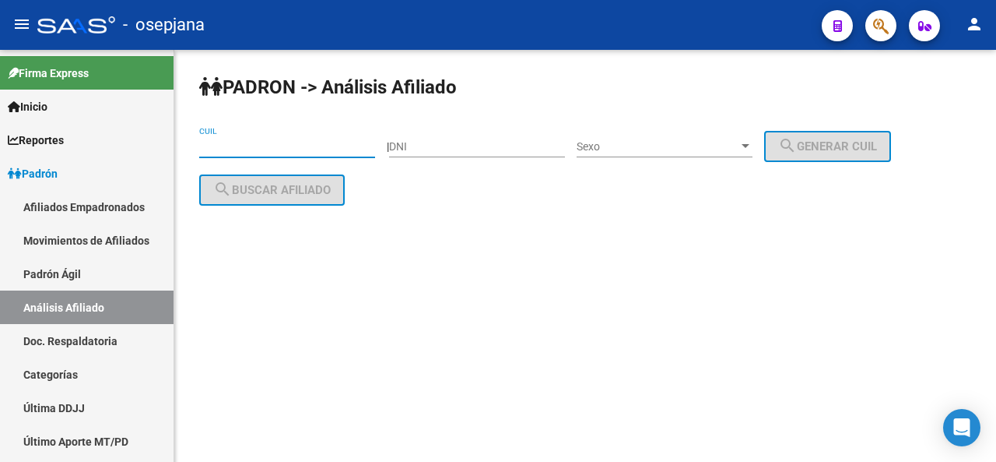
paste input "20-22187468-5"
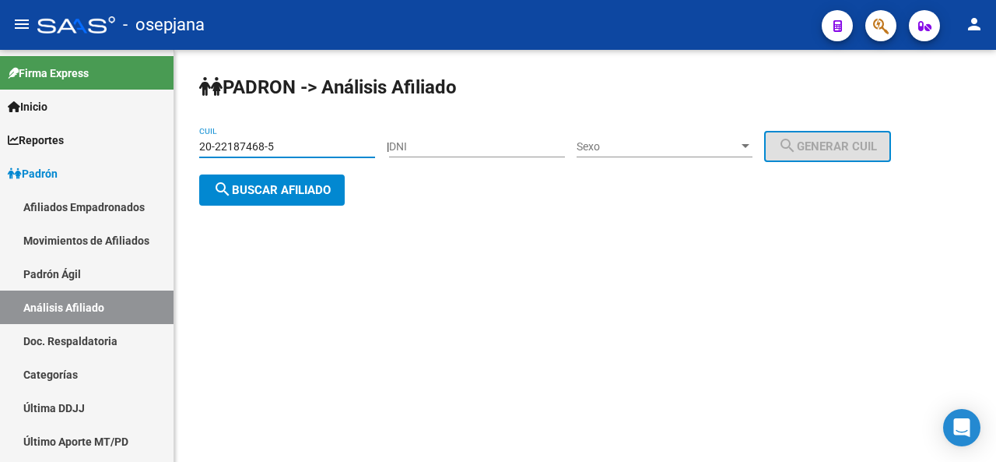
click at [298, 192] on span "search Buscar afiliado" at bounding box center [272, 190] width 118 height 14
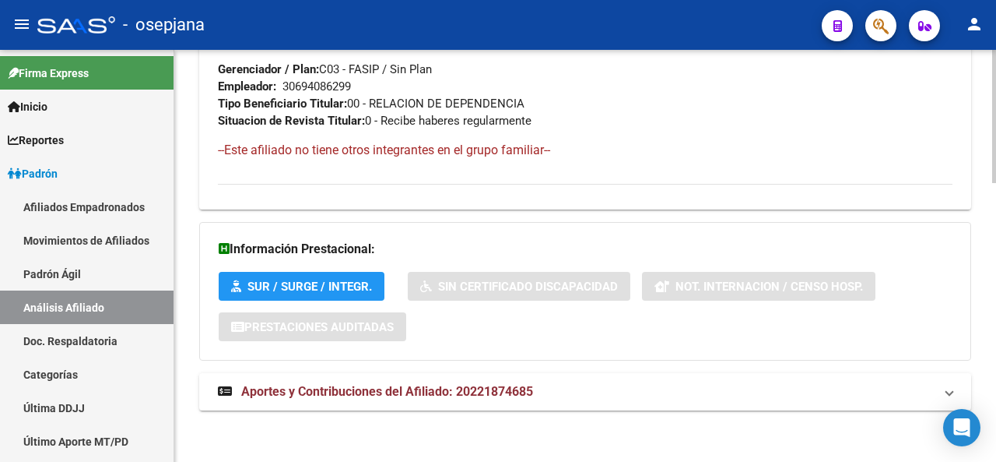
scroll to position [858, 0]
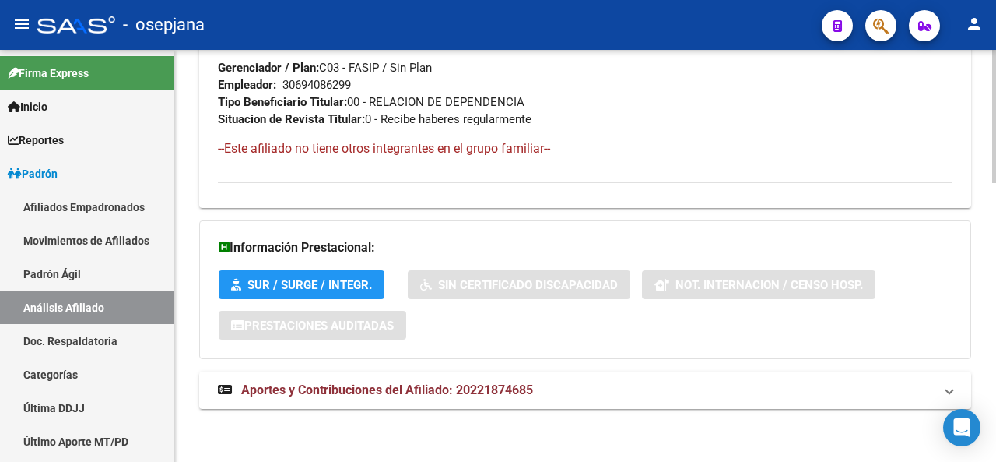
click at [813, 393] on mat-panel-title "Aportes y Contribuciones del Afiliado: 20221874685" at bounding box center [576, 389] width 716 height 17
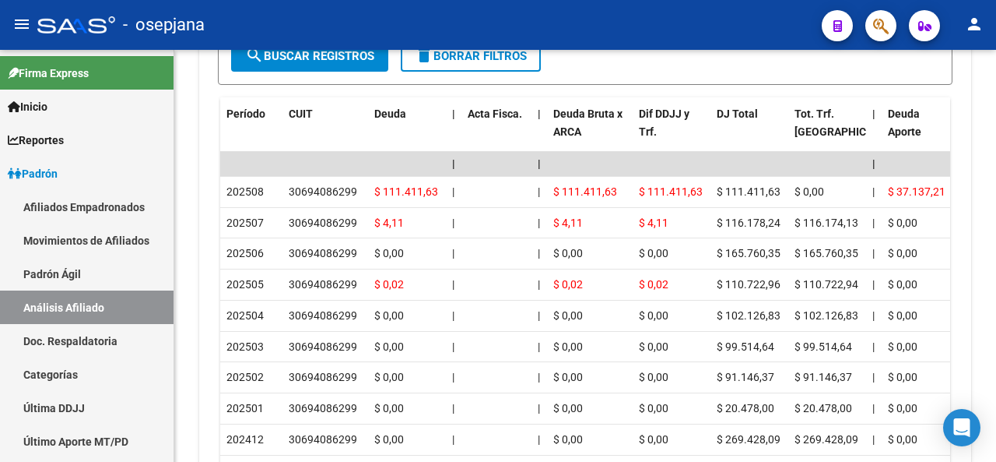
scroll to position [1681, 0]
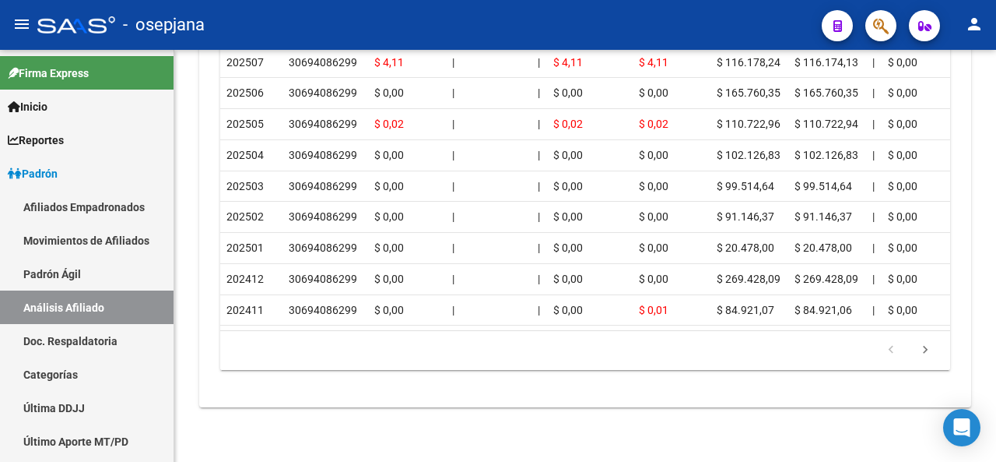
click at [987, 461] on html "menu - osepjana person Firma Express Inicio Calendario SSS Instructivos Contact…" at bounding box center [498, 231] width 996 height 462
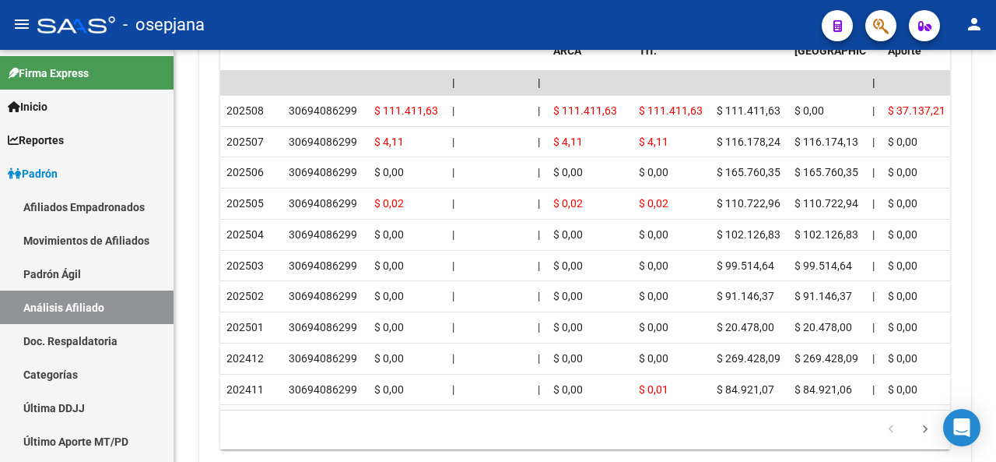
scroll to position [1559, 0]
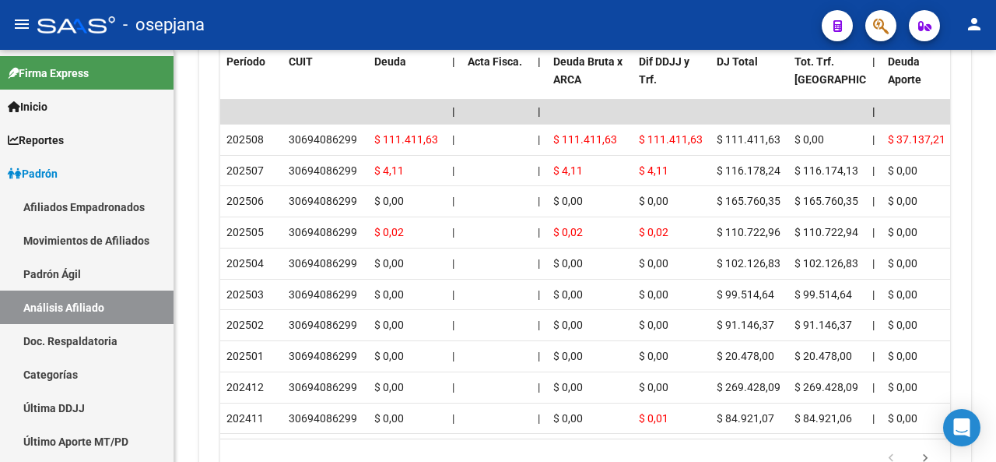
click at [996, 386] on div at bounding box center [994, 399] width 4 height 81
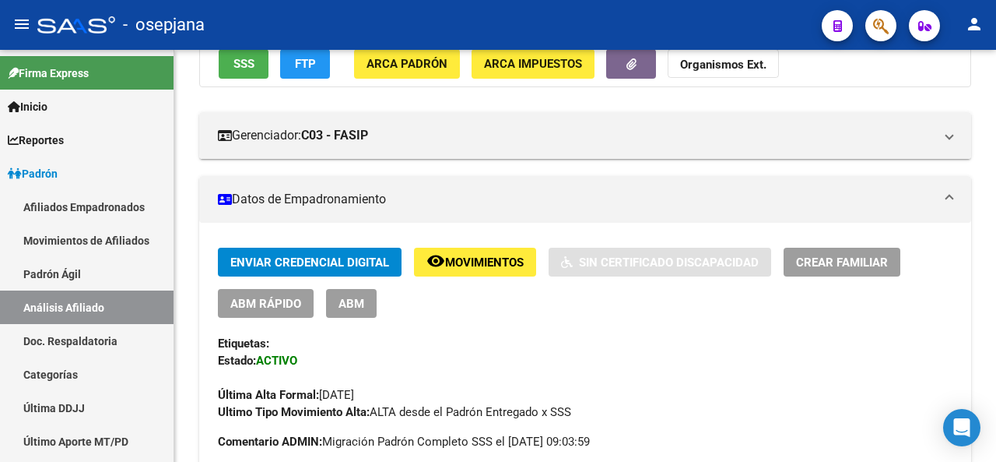
scroll to position [174, 0]
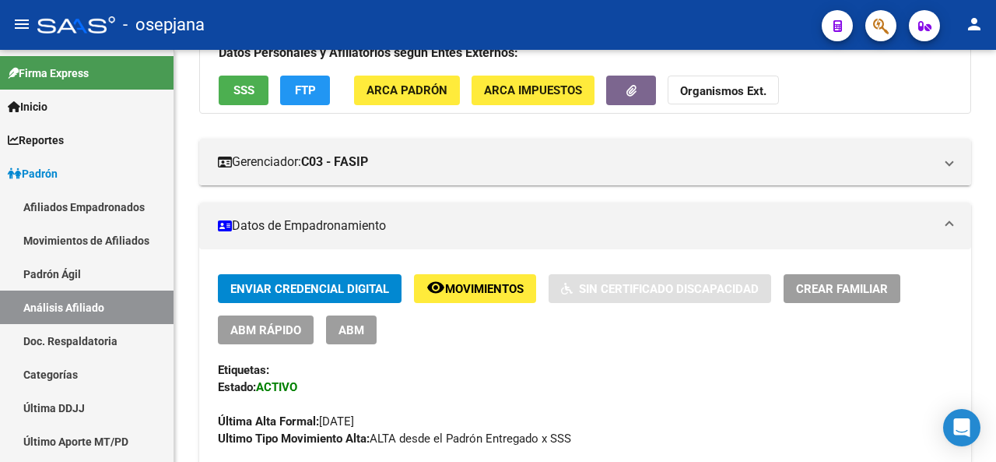
click at [996, 107] on div at bounding box center [994, 124] width 4 height 81
click at [232, 96] on button "SSS" at bounding box center [244, 90] width 50 height 29
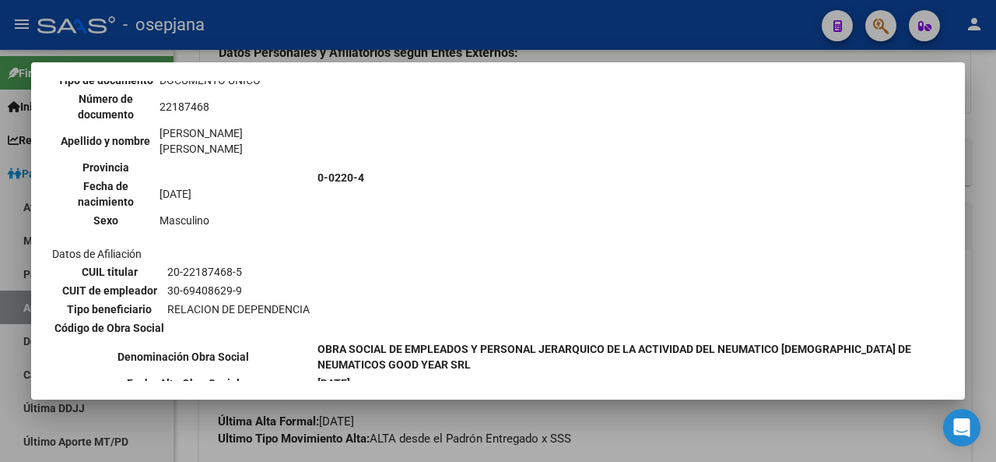
scroll to position [118, 0]
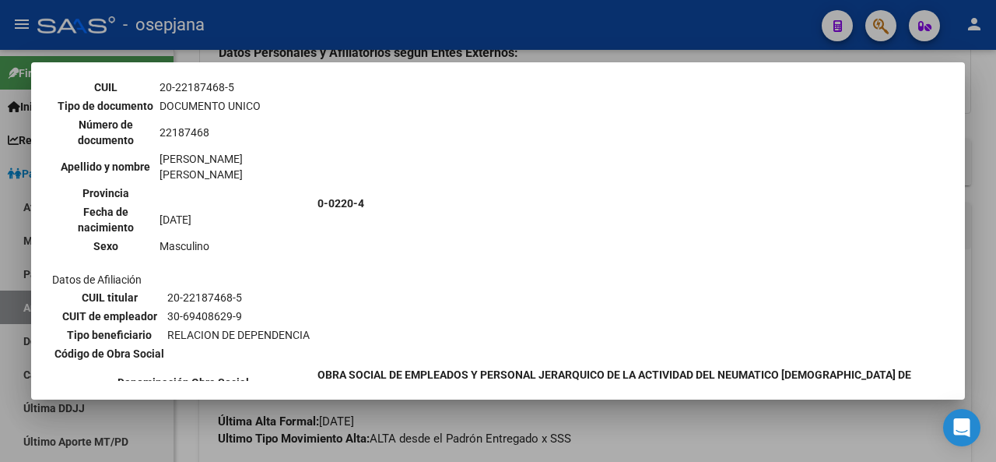
click at [996, 169] on div at bounding box center [498, 231] width 996 height 462
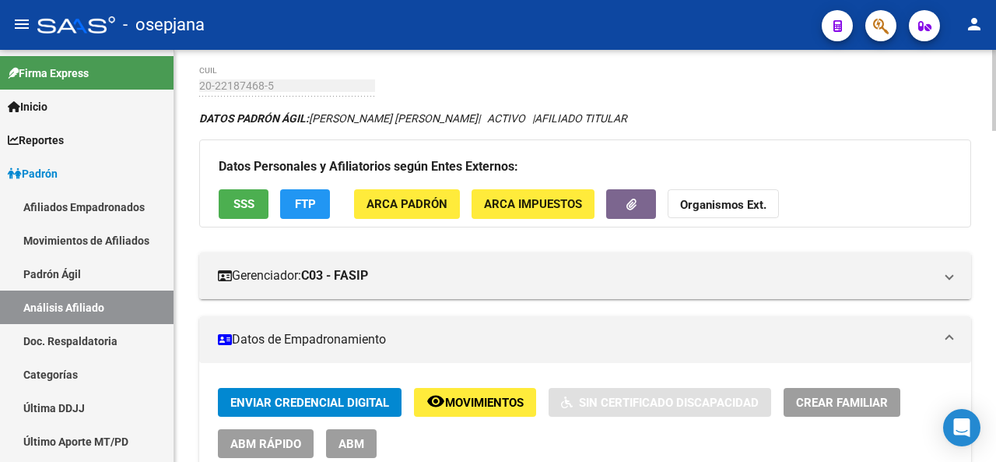
scroll to position [0, 0]
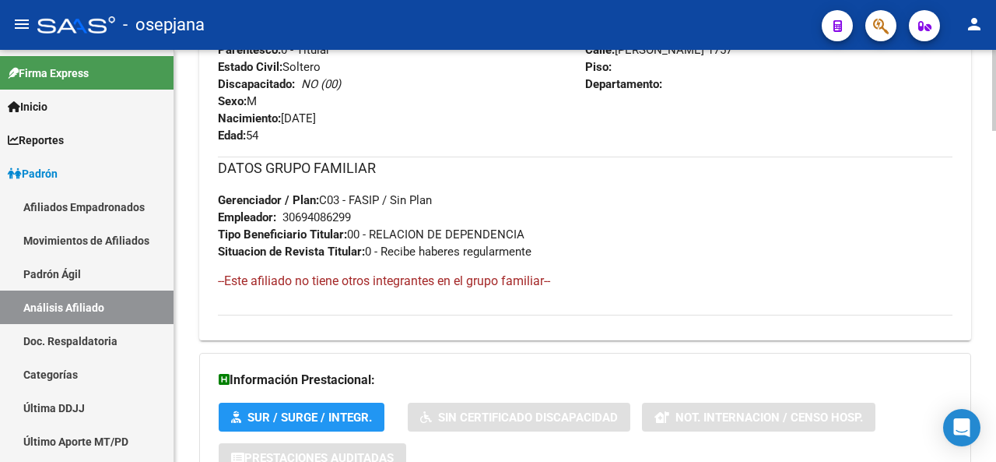
click at [982, 252] on div "PADRON -> Análisis Afiliado Cambiar Afiliado 20-22187468-5 CUIL DATOS PADRÓN ÁG…" at bounding box center [587, 363] width 826 height 2079
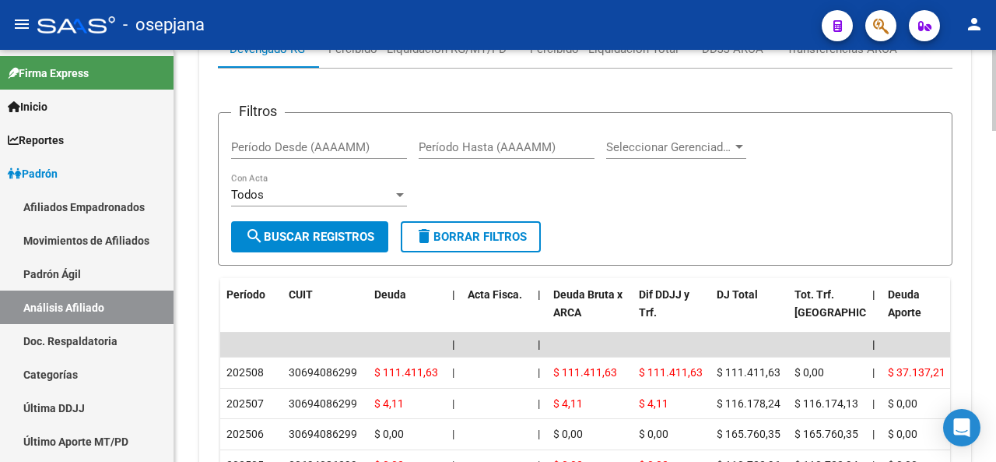
scroll to position [1385, 0]
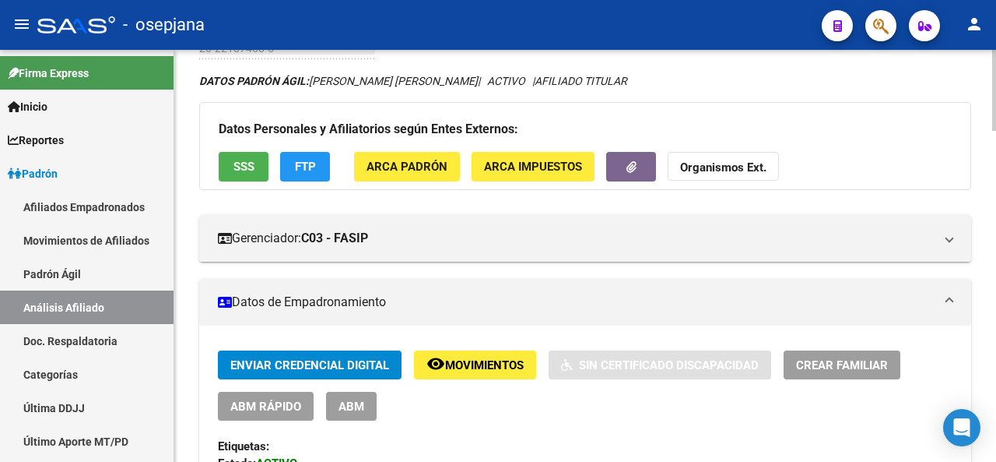
scroll to position [0, 0]
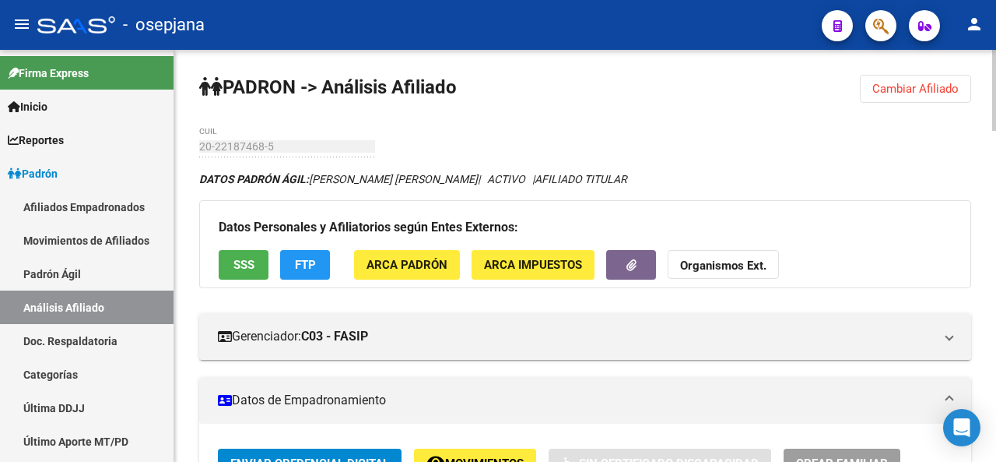
click at [996, 52] on div at bounding box center [994, 90] width 4 height 81
click at [237, 261] on span "SSS" at bounding box center [244, 265] width 21 height 14
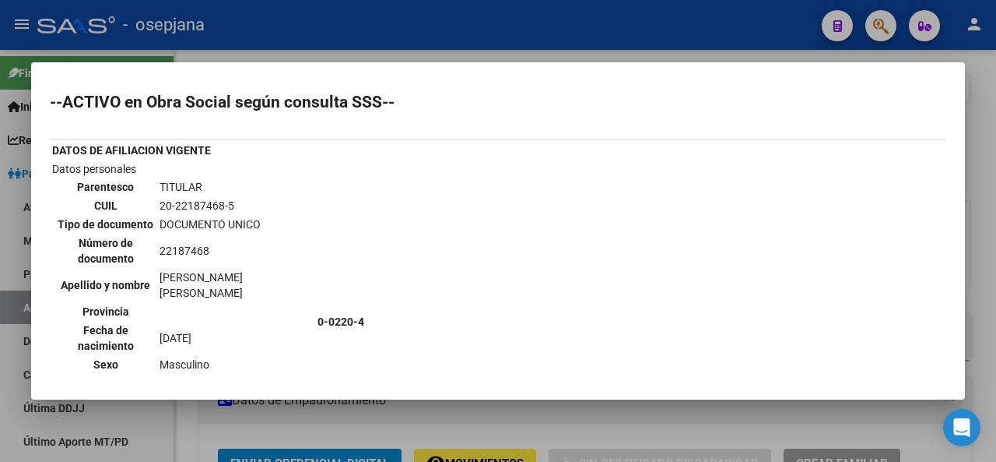
drag, startPoint x: 953, startPoint y: 141, endPoint x: 957, endPoint y: 156, distance: 16.0
click at [957, 156] on mat-dialog-content "--ACTIVO en Obra Social según consulta SSS-- DATOS DE AFILIACION VIGENTE Datos …" at bounding box center [498, 231] width 934 height 300
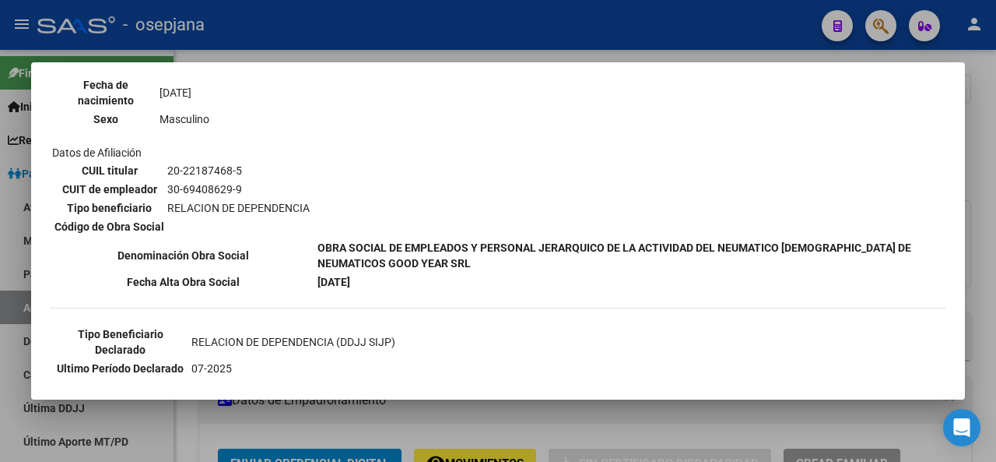
scroll to position [69, 0]
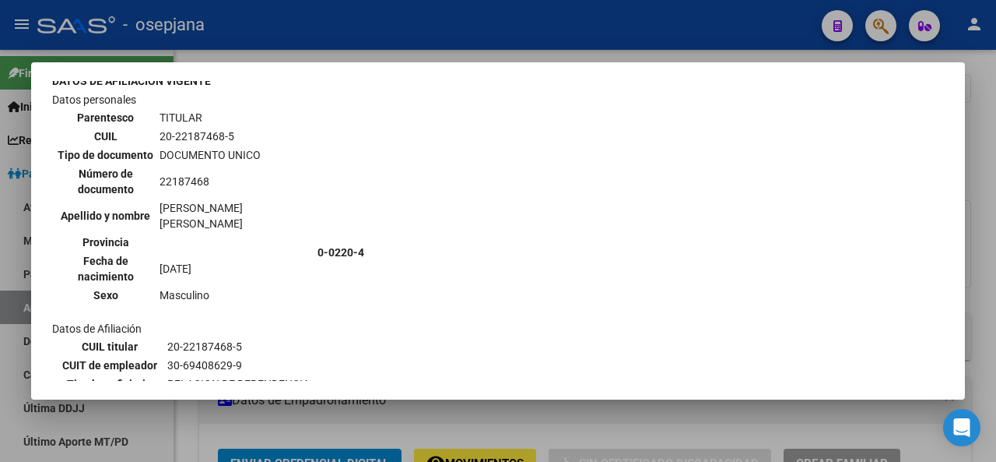
click at [662, 33] on div at bounding box center [498, 231] width 996 height 462
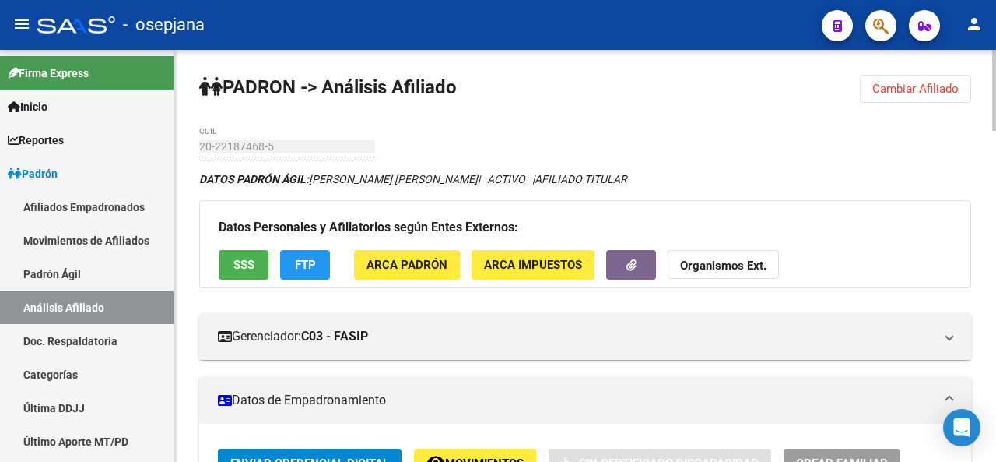
click at [922, 83] on span "Cambiar Afiliado" at bounding box center [916, 89] width 86 height 14
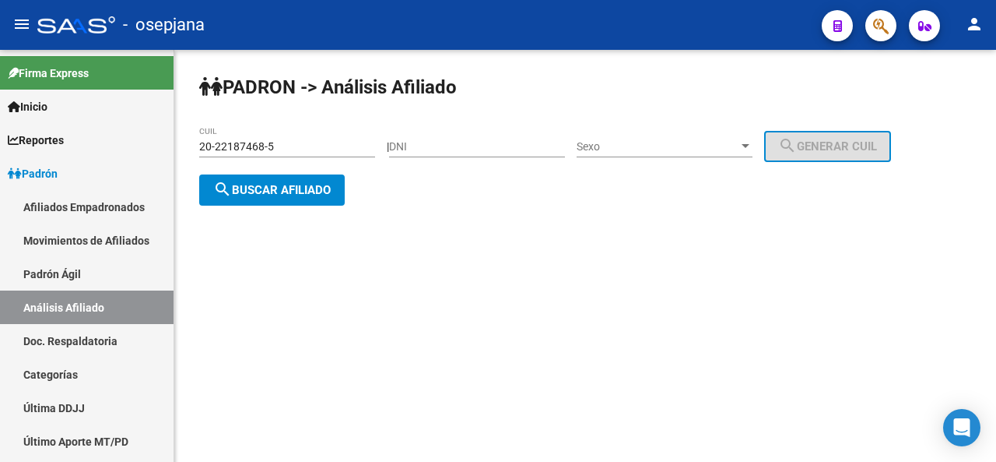
click at [285, 145] on input "20-22187468-5" at bounding box center [287, 146] width 176 height 13
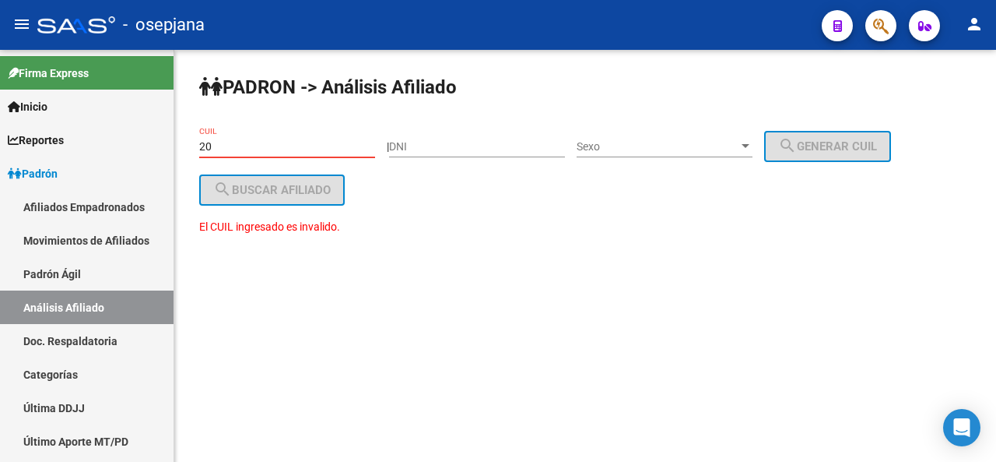
type input "2"
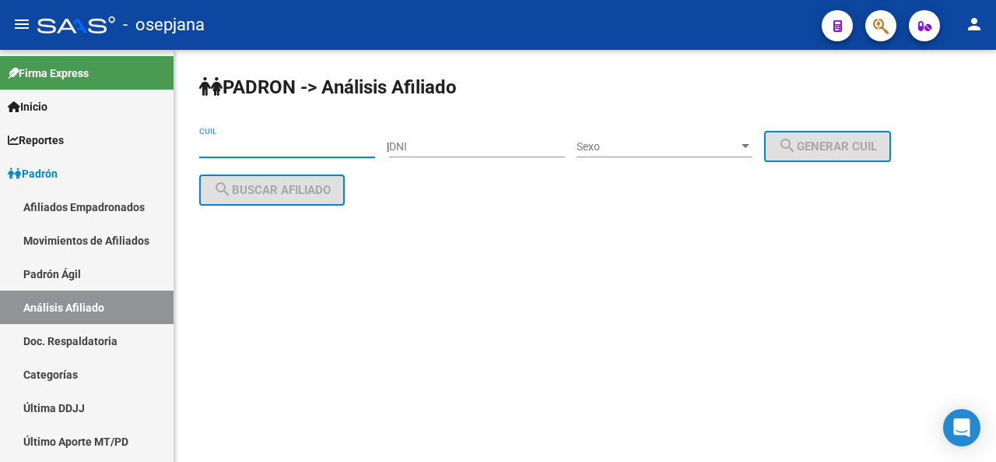
paste input "23-94548501-9"
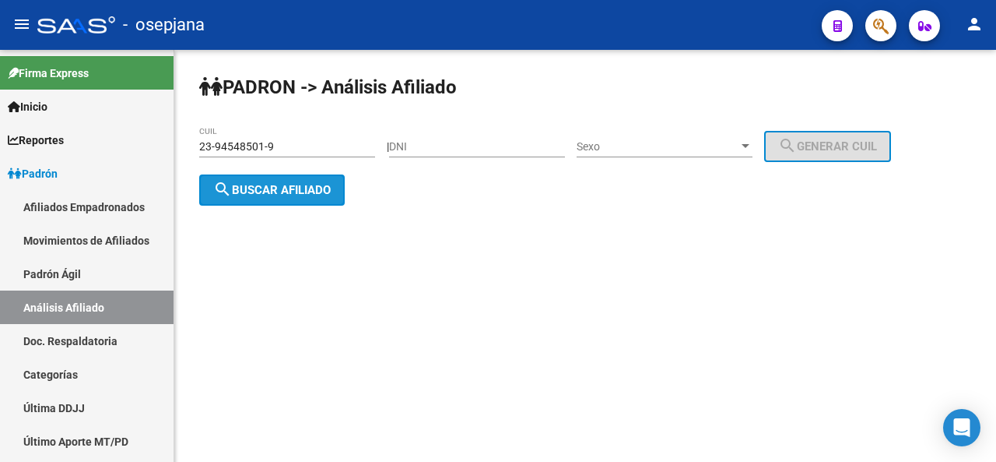
click at [300, 175] on button "search Buscar afiliado" at bounding box center [272, 189] width 146 height 31
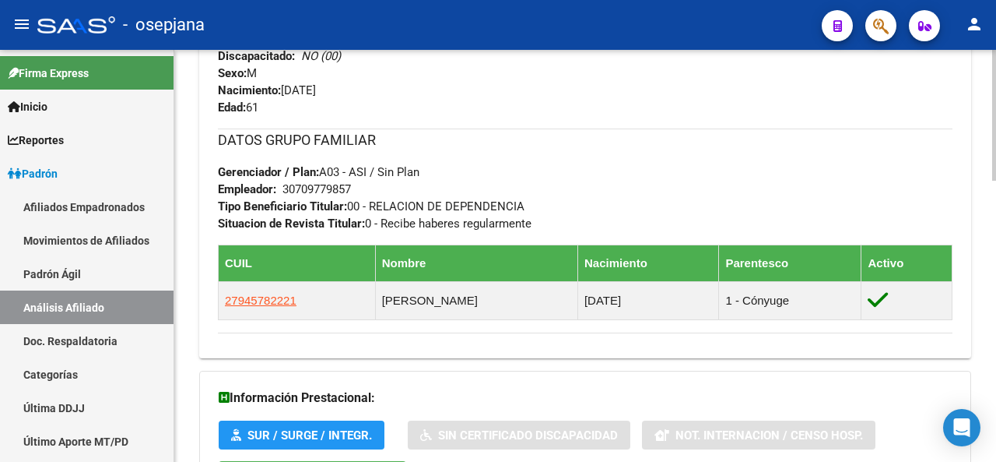
scroll to position [766, 0]
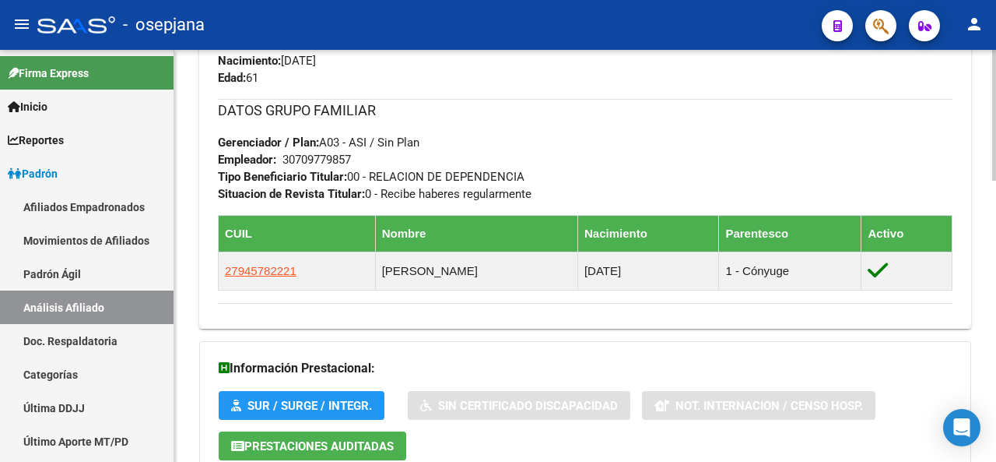
click at [996, 420] on div at bounding box center [994, 256] width 4 height 412
click at [996, 449] on div at bounding box center [994, 256] width 4 height 412
click at [996, 423] on div at bounding box center [994, 358] width 4 height 131
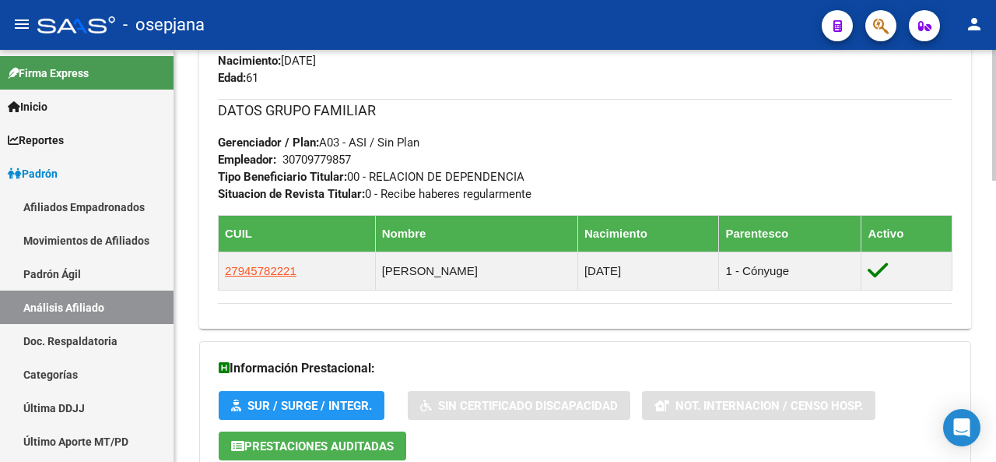
scroll to position [886, 0]
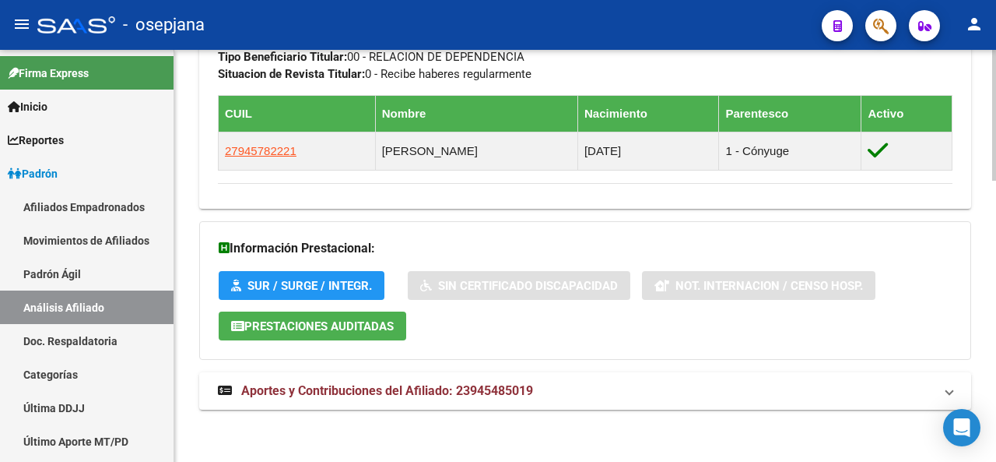
click at [996, 432] on div at bounding box center [994, 395] width 4 height 131
click at [992, 444] on div at bounding box center [994, 395] width 4 height 131
click at [466, 402] on mat-expansion-panel-header "Aportes y Contribuciones del Afiliado: 23945485019" at bounding box center [585, 390] width 772 height 37
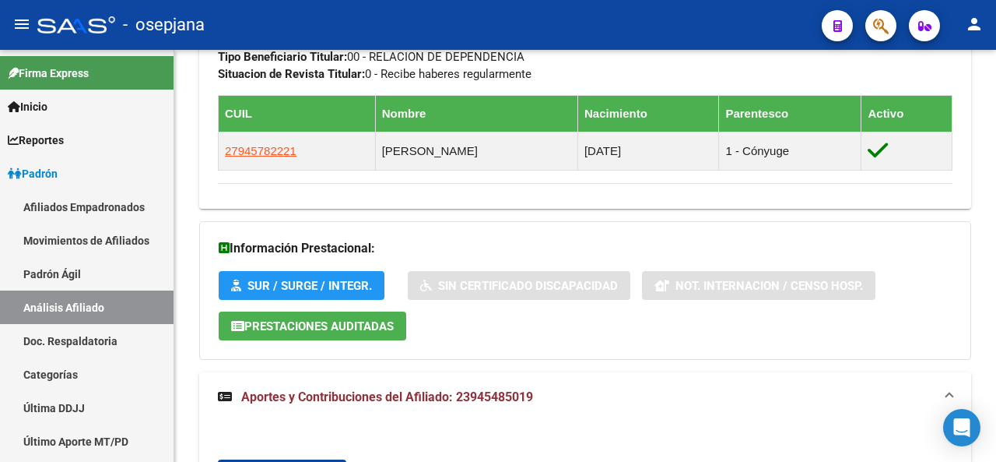
scroll to position [996, 0]
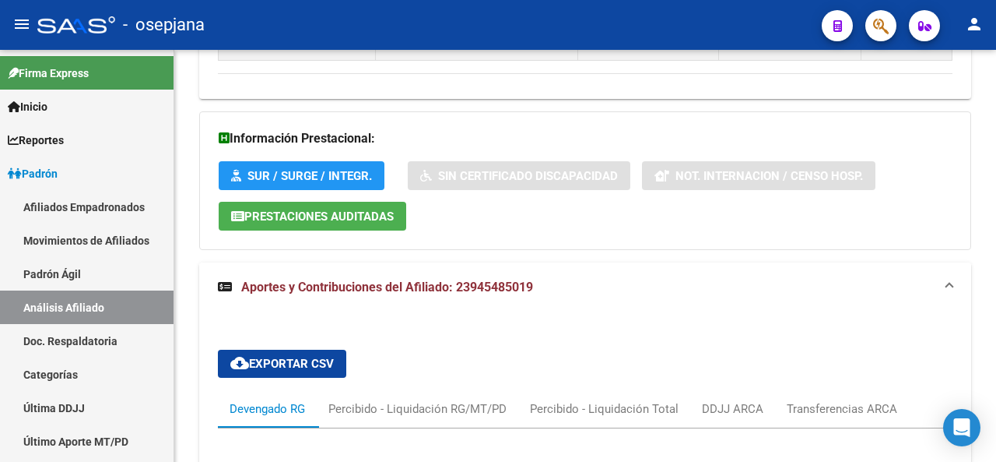
click at [996, 329] on div at bounding box center [994, 256] width 4 height 412
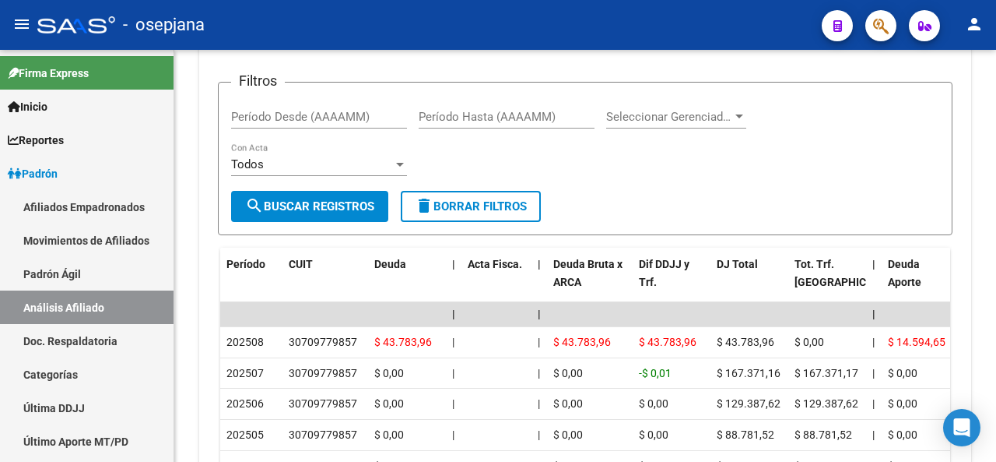
click at [996, 357] on div at bounding box center [994, 361] width 4 height 80
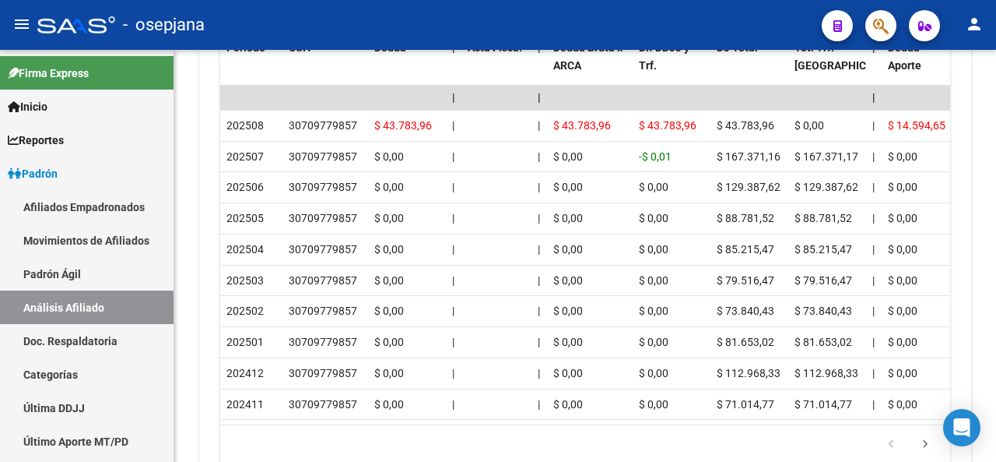
click at [996, 376] on div at bounding box center [994, 404] width 4 height 80
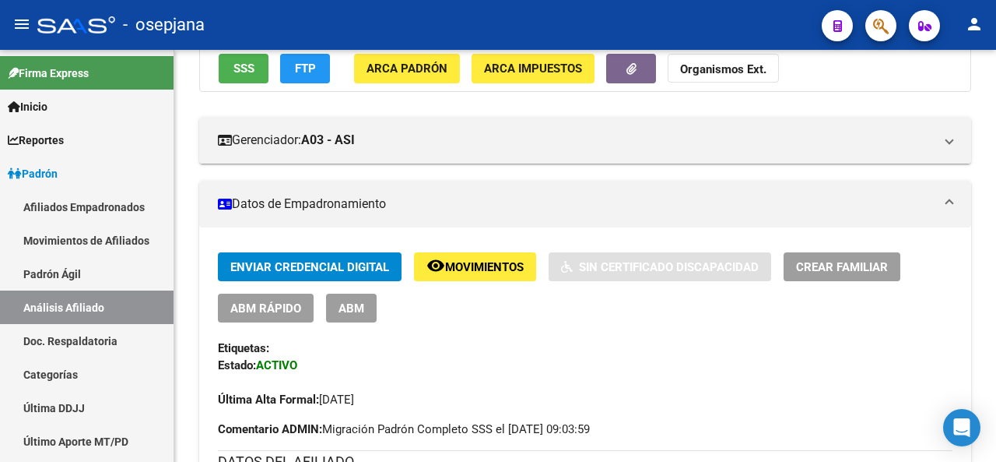
scroll to position [0, 0]
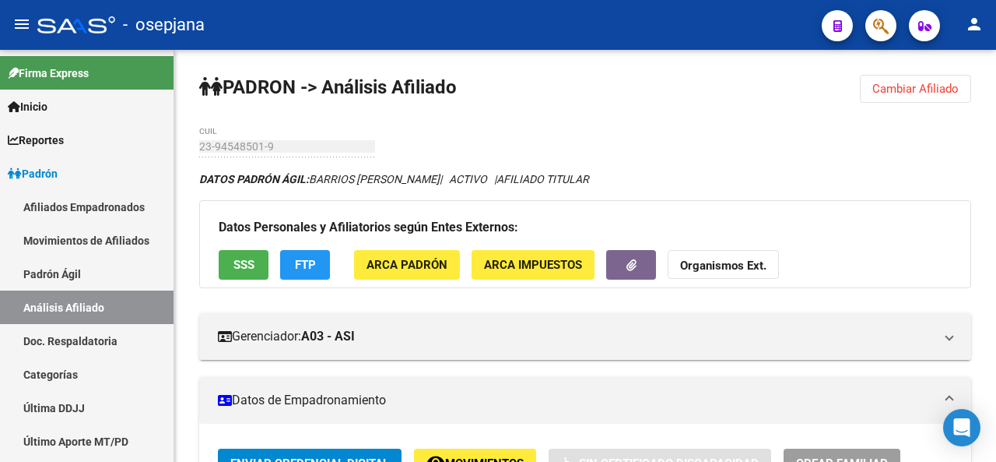
click at [996, 56] on div at bounding box center [994, 90] width 4 height 80
click at [234, 275] on button "SSS" at bounding box center [244, 264] width 50 height 29
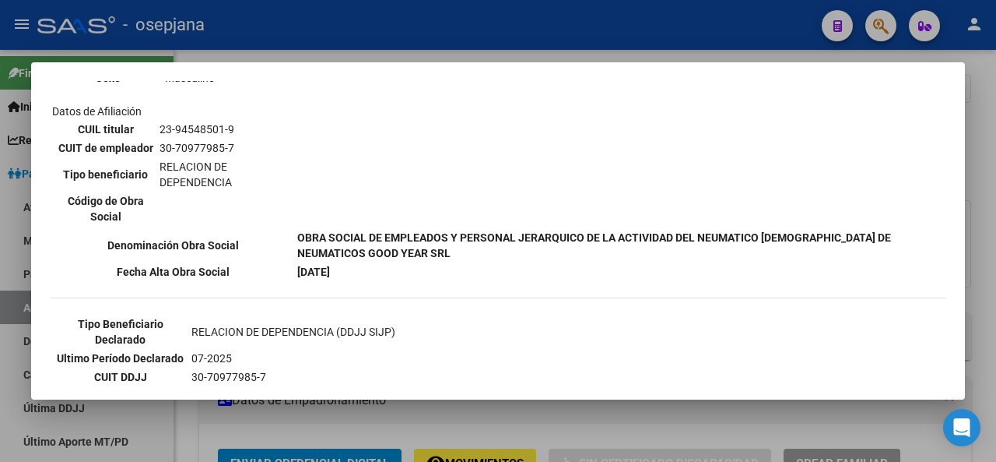
scroll to position [371, 0]
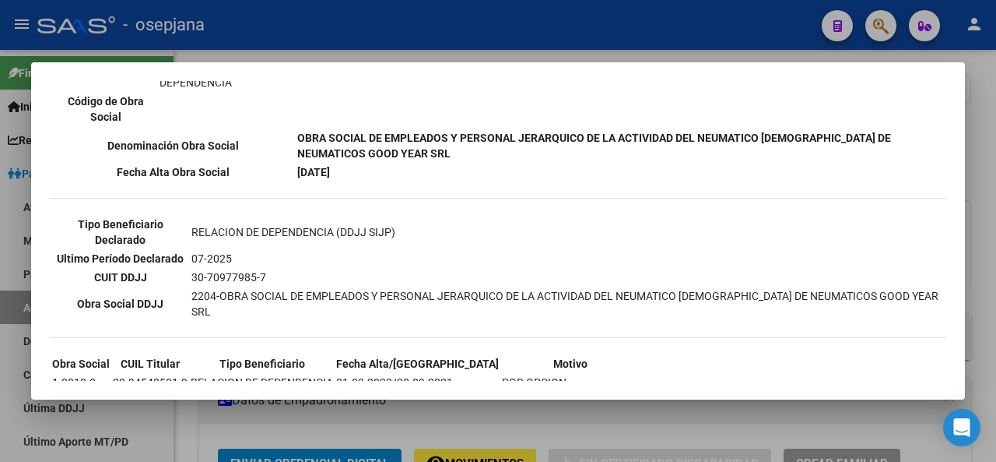
click at [996, 242] on div at bounding box center [498, 231] width 996 height 462
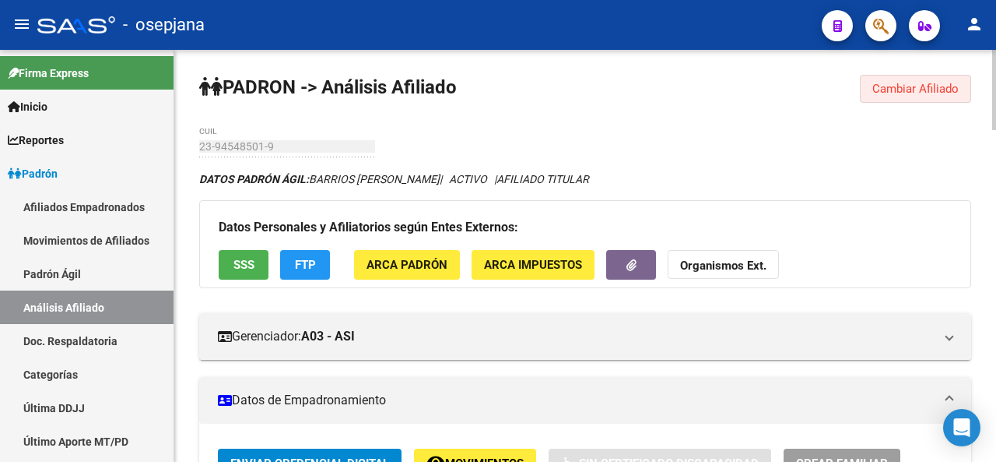
click at [945, 93] on span "Cambiar Afiliado" at bounding box center [916, 89] width 86 height 14
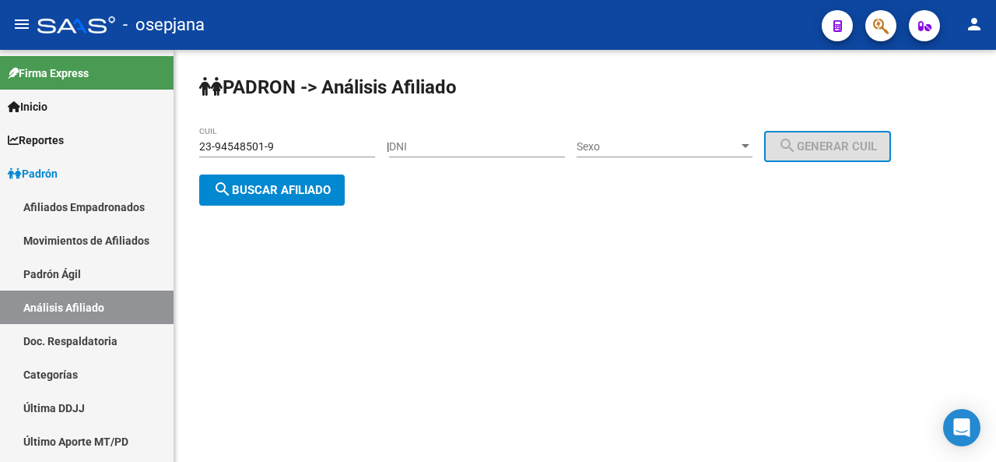
click at [328, 145] on input "23-94548501-9" at bounding box center [287, 146] width 176 height 13
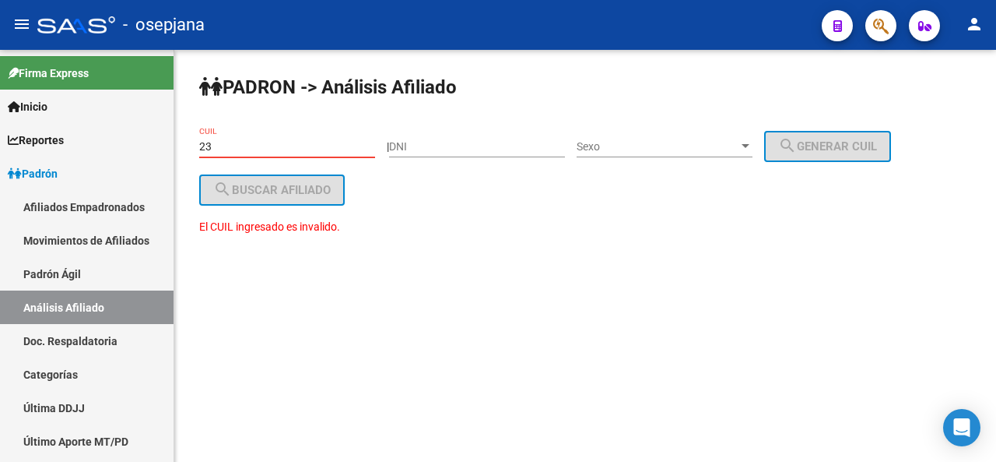
type input "2"
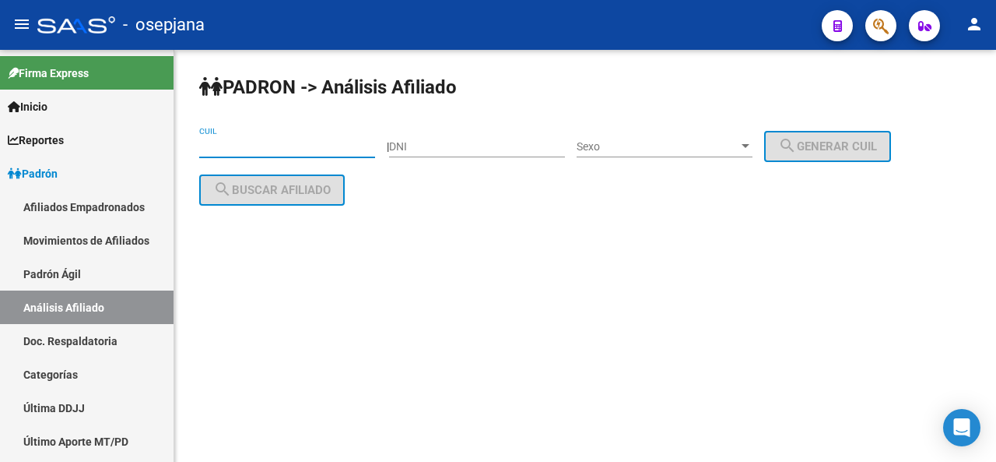
paste input "27-21642723-3"
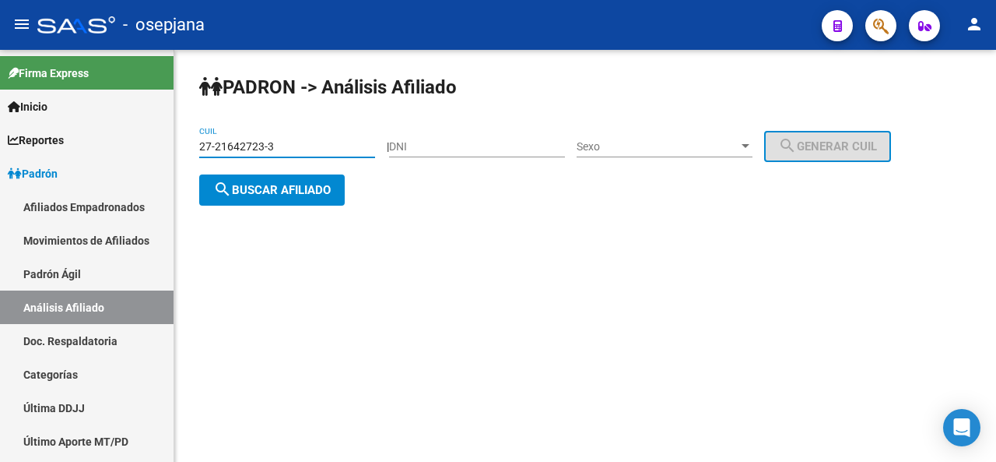
type input "27-21642723-3"
click at [307, 208] on div "PADRON -> Análisis Afiliado 27-21642723-3 CUIL | DNI Sexo Sexo search Generar C…" at bounding box center [585, 153] width 822 height 206
click at [311, 198] on button "search Buscar afiliado" at bounding box center [272, 189] width 146 height 31
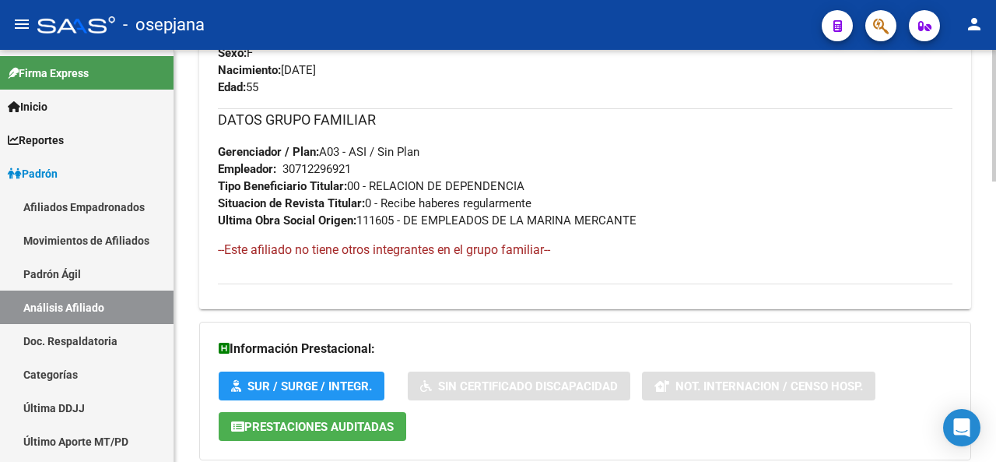
scroll to position [875, 0]
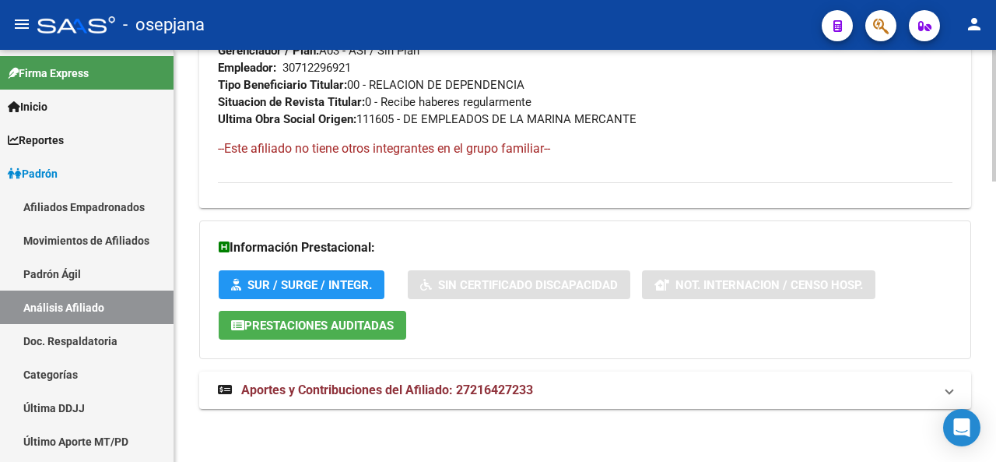
click at [758, 387] on mat-panel-title "Aportes y Contribuciones del Afiliado: 27216427233" at bounding box center [576, 389] width 716 height 17
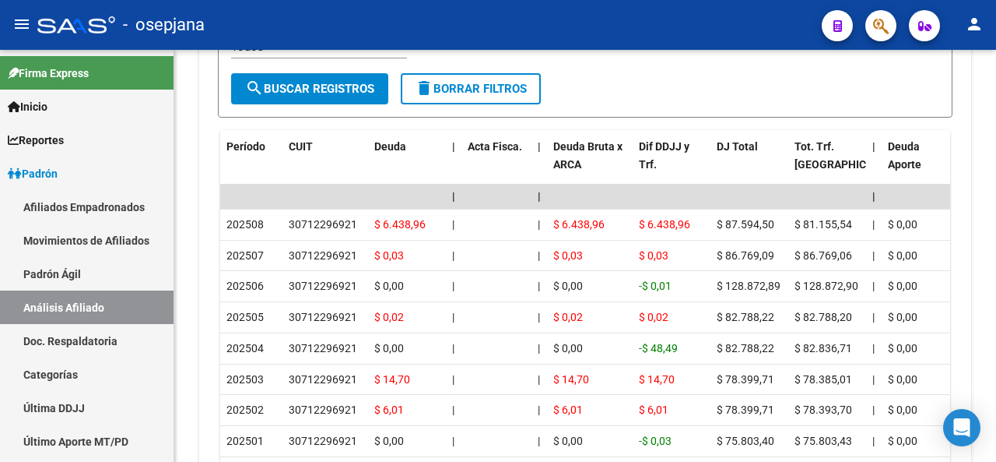
scroll to position [1541, 0]
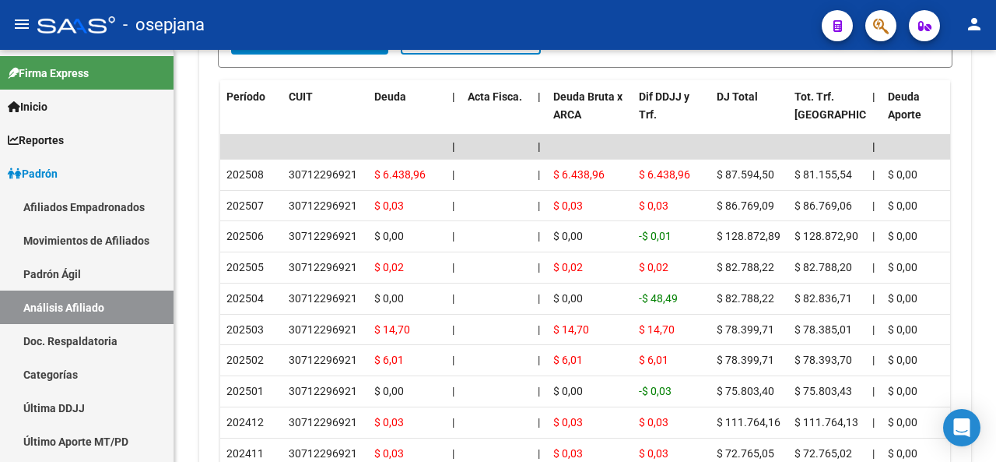
click at [996, 461] on html "menu - osepjana person Firma Express Inicio Calendario SSS Instructivos Contact…" at bounding box center [498, 231] width 996 height 462
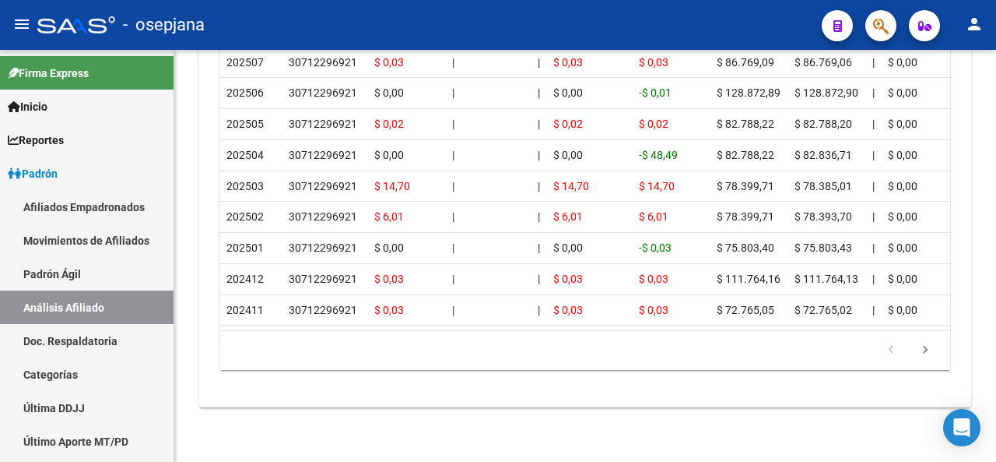
click at [996, 435] on div at bounding box center [994, 256] width 4 height 412
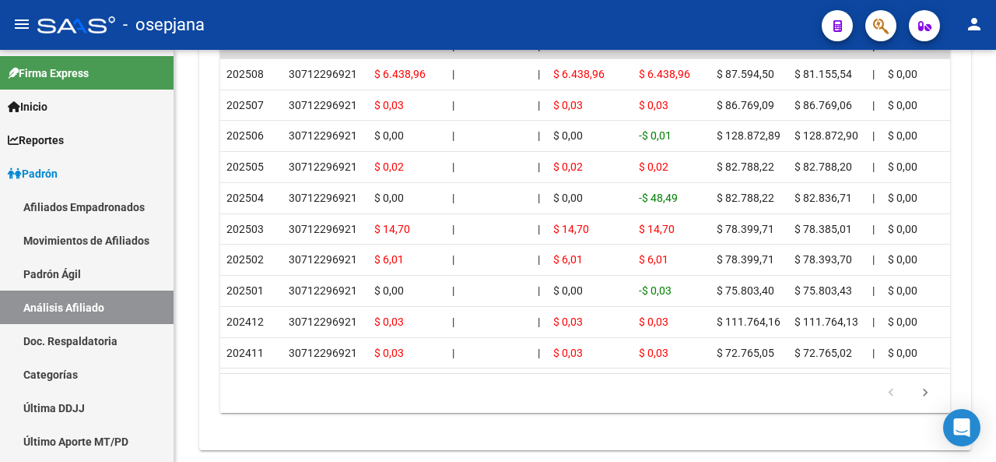
scroll to position [1602, 0]
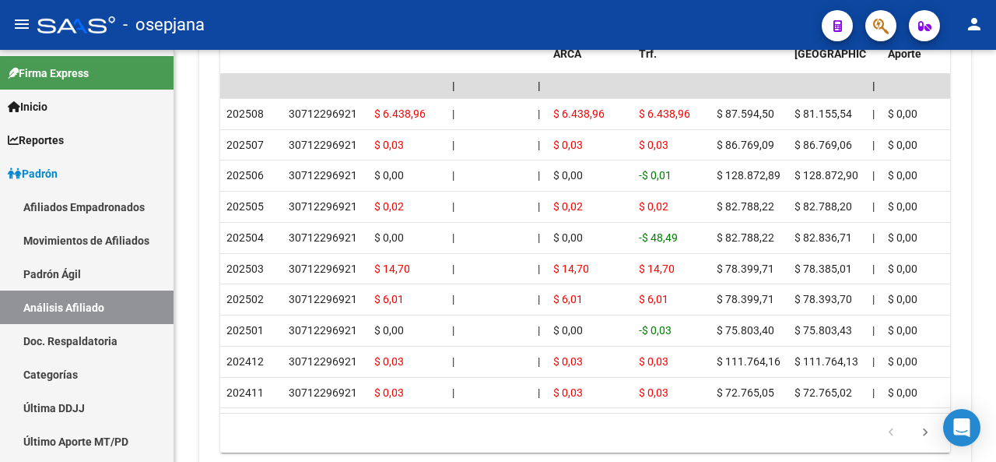
click at [996, 379] on div at bounding box center [994, 405] width 4 height 80
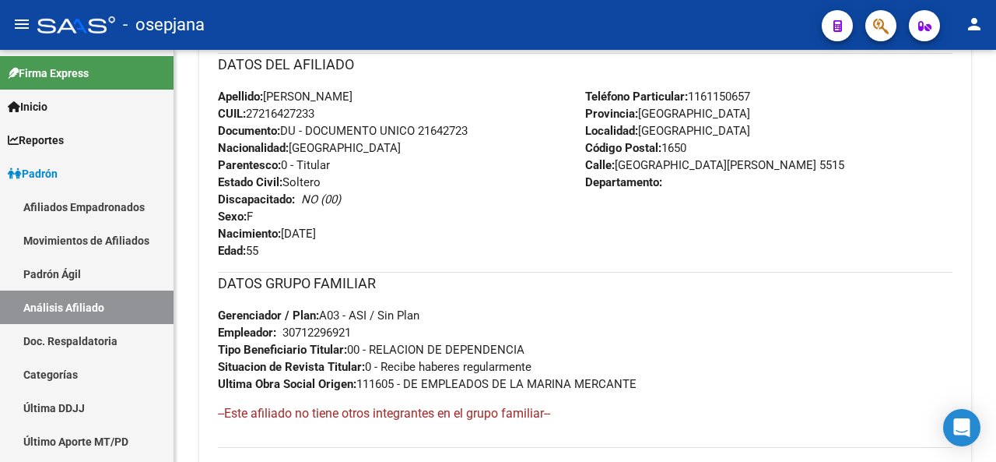
scroll to position [588, 0]
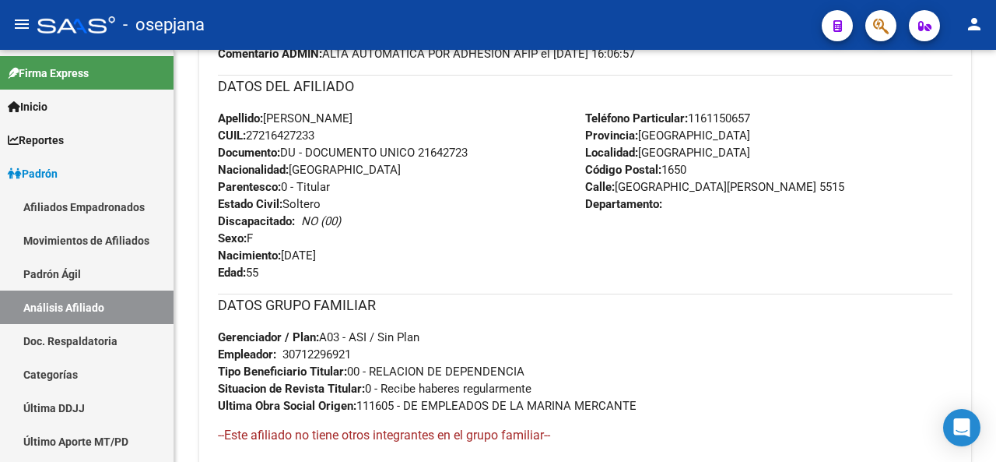
click at [996, 211] on div at bounding box center [994, 206] width 4 height 80
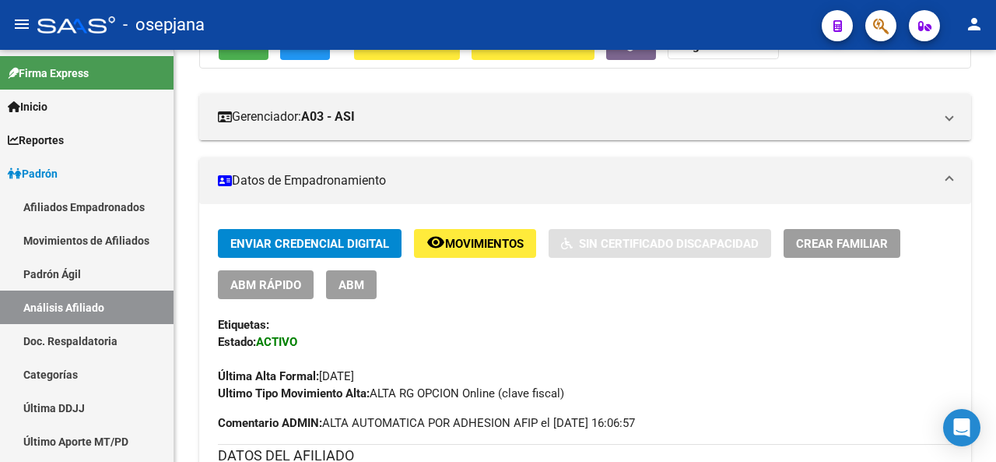
scroll to position [0, 0]
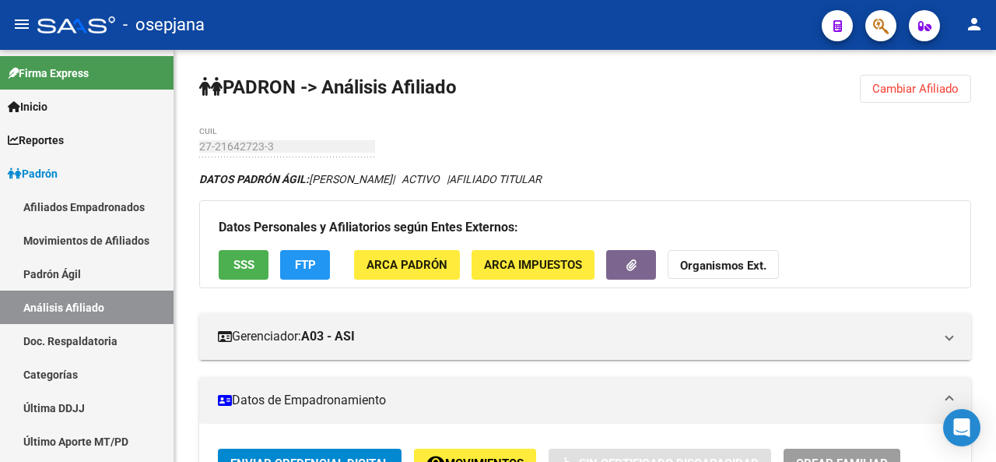
click at [996, 90] on div at bounding box center [994, 90] width 4 height 80
click at [241, 265] on span "SSS" at bounding box center [244, 265] width 21 height 14
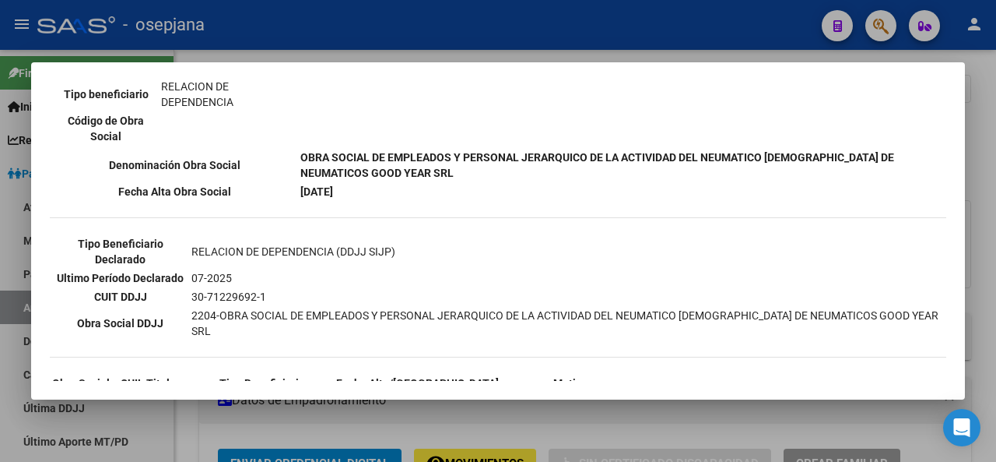
scroll to position [321, 0]
click at [996, 242] on div at bounding box center [498, 231] width 996 height 462
